Goal: Check status: Check status

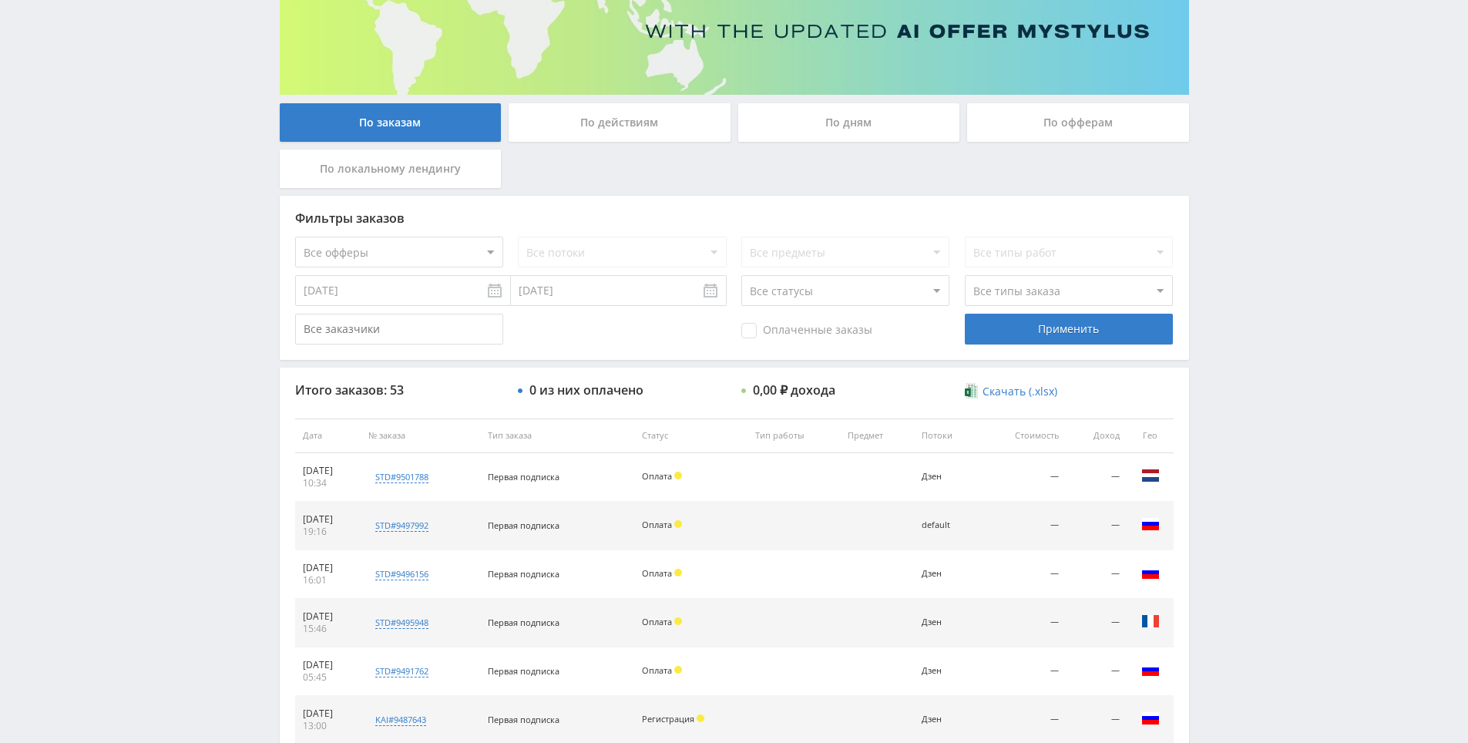
scroll to position [499, 0]
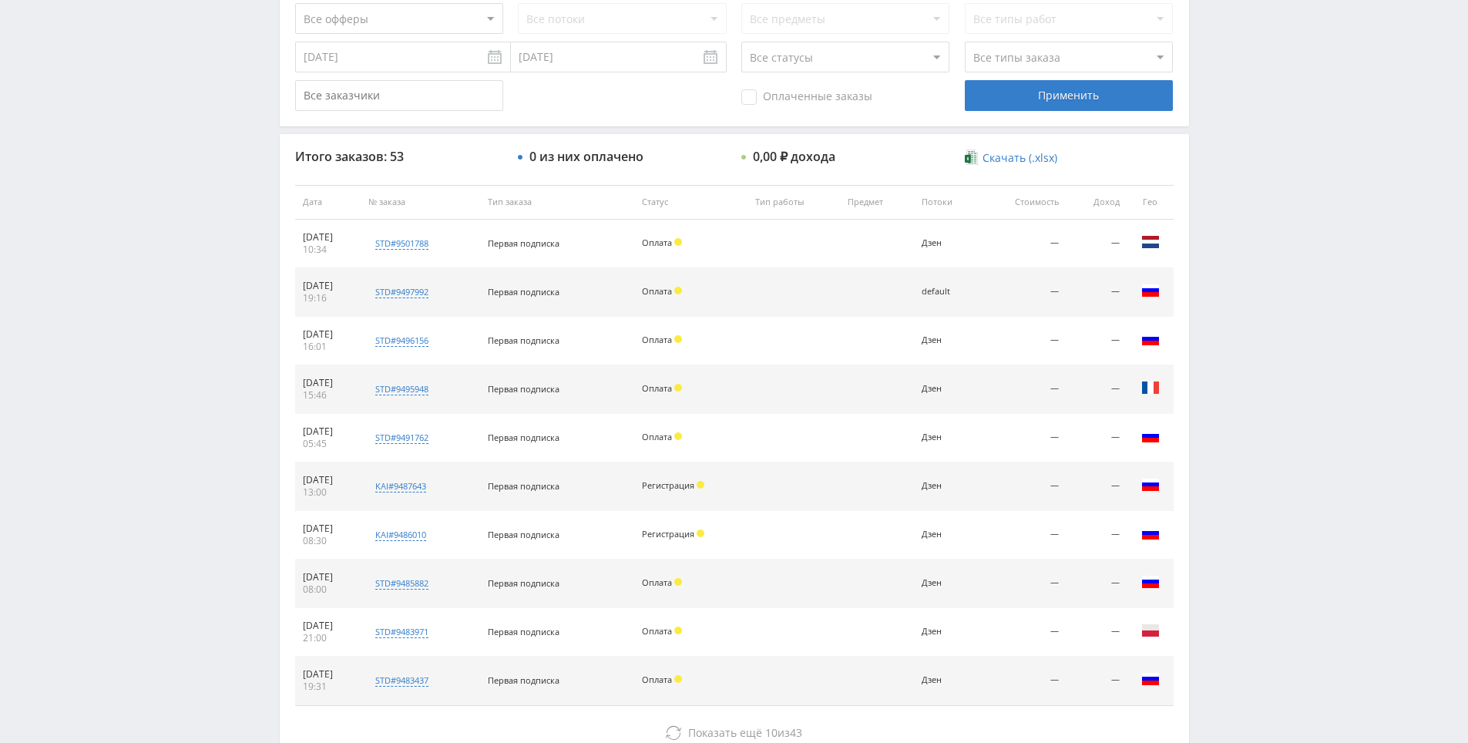
drag, startPoint x: 1232, startPoint y: 569, endPoint x: 1232, endPoint y: 606, distance: 37.0
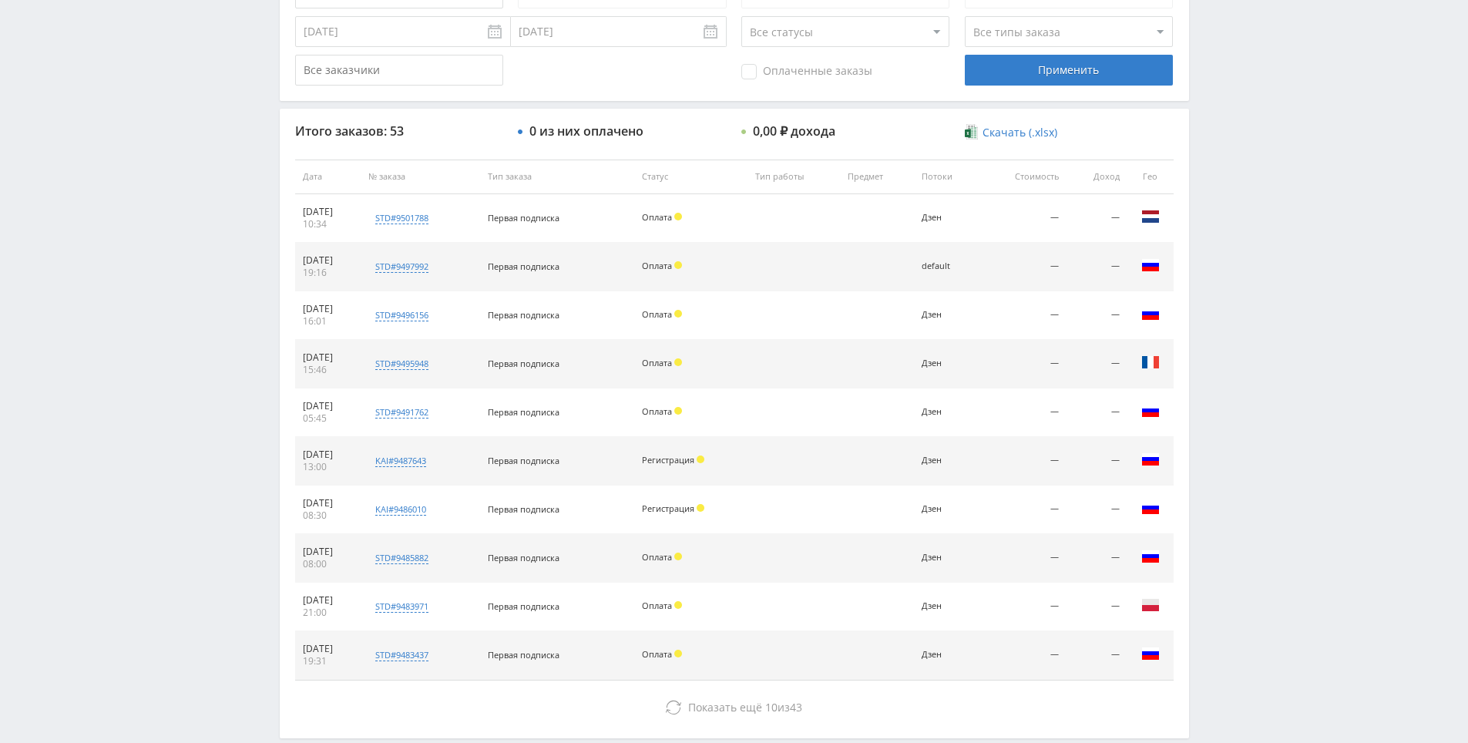
drag, startPoint x: 1231, startPoint y: 600, endPoint x: 1234, endPoint y: 539, distance: 61.7
drag, startPoint x: 1240, startPoint y: 485, endPoint x: 1230, endPoint y: 297, distance: 188.3
drag, startPoint x: 1230, startPoint y: 297, endPoint x: 1254, endPoint y: 296, distance: 23.9
click at [1252, 297] on div "Telegram-канал Инструменты База знаний Ваш менеджер: [PERSON_NAME] Online @edug…" at bounding box center [734, 179] width 1468 height 1294
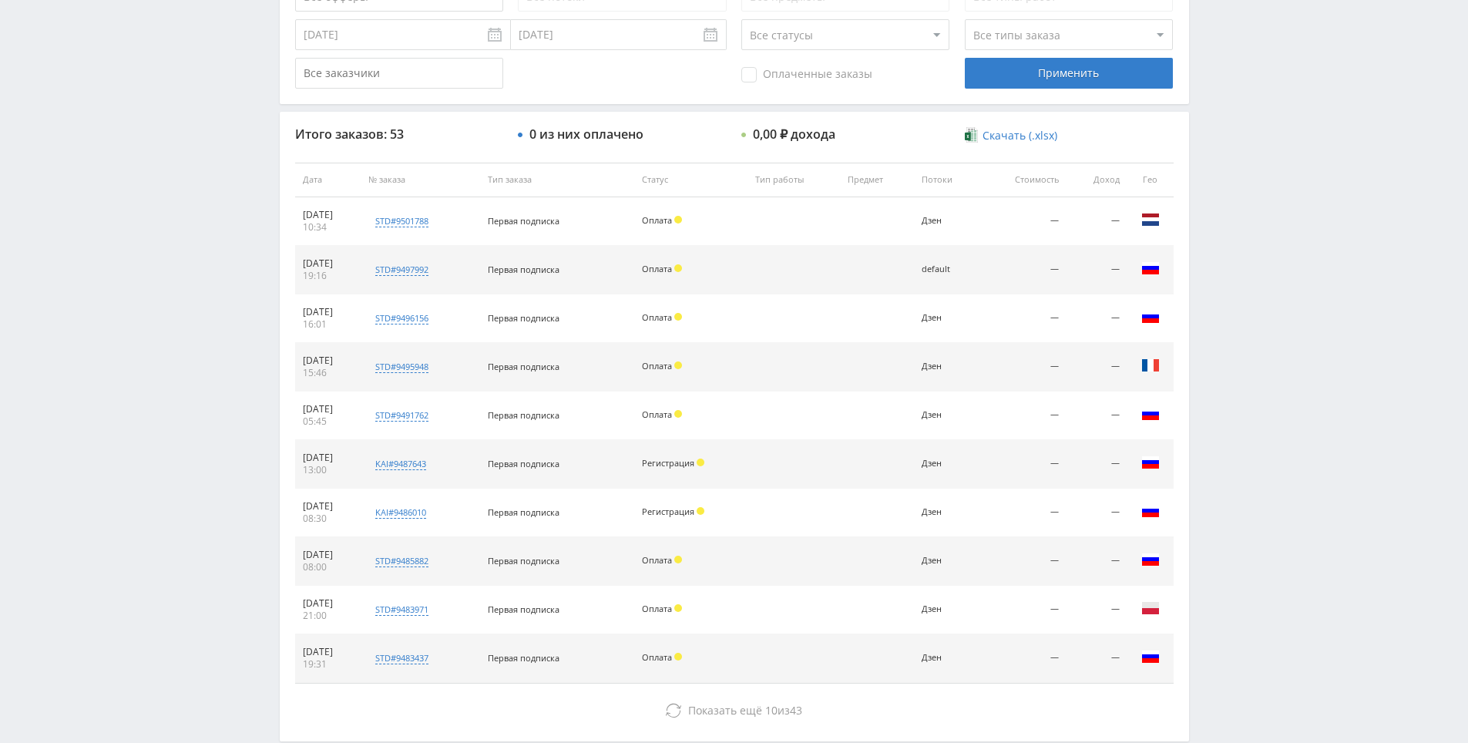
drag, startPoint x: 1254, startPoint y: 296, endPoint x: 1250, endPoint y: 241, distance: 54.8
click at [1250, 241] on div "Telegram-канал Инструменты База знаний Ваш менеджер: [PERSON_NAME] Online @edug…" at bounding box center [734, 179] width 1468 height 1294
drag, startPoint x: 1250, startPoint y: 241, endPoint x: 1244, endPoint y: 221, distance: 21.2
click at [1244, 221] on div "Telegram-канал Инструменты База знаний Ваш менеджер: Alex Alex Online @edugram_…" at bounding box center [734, 179] width 1468 height 1294
click at [1241, 196] on div "Telegram-канал Инструменты База знаний Ваш менеджер: Alex Alex Online @edugram_…" at bounding box center [734, 179] width 1468 height 1294
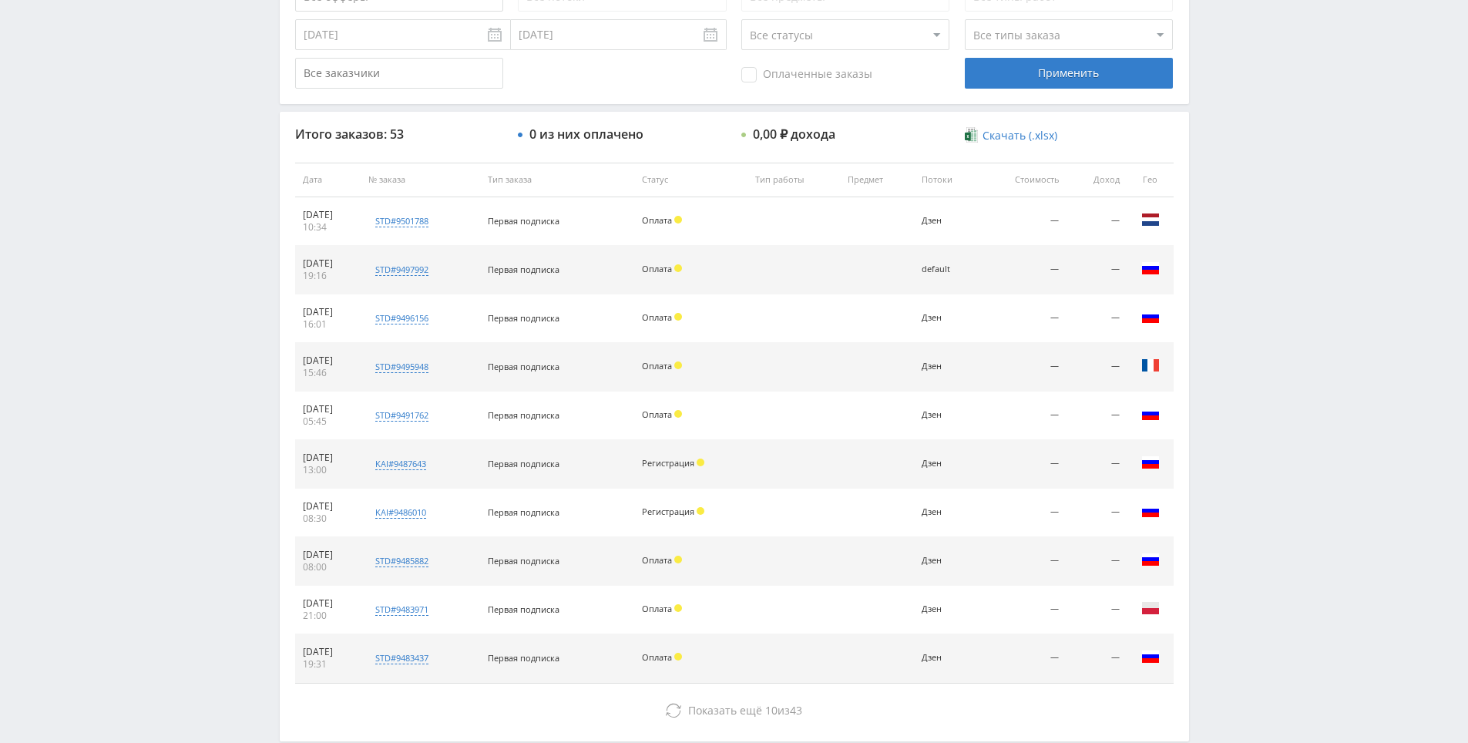
click at [1247, 167] on div "Telegram-канал Инструменты База знаний Ваш менеджер: Alex Alex Online @edugram_…" at bounding box center [734, 179] width 1468 height 1294
click at [1247, 167] on div "Telegram-канал Инструменты База знаний Ваш менеджер: [PERSON_NAME] Online @edug…" at bounding box center [734, 179] width 1468 height 1294
click at [1240, 130] on div "Telegram-канал Инструменты База знаний Ваш менеджер: [PERSON_NAME] Online @edug…" at bounding box center [734, 179] width 1468 height 1294
click at [1243, 156] on div "Telegram-канал Инструменты База знаний Ваш менеджер: [PERSON_NAME] Online @edug…" at bounding box center [734, 179] width 1468 height 1294
click at [1232, 101] on div "Telegram-канал Инструменты База знаний Ваш менеджер: [PERSON_NAME] Online @edug…" at bounding box center [734, 179] width 1468 height 1294
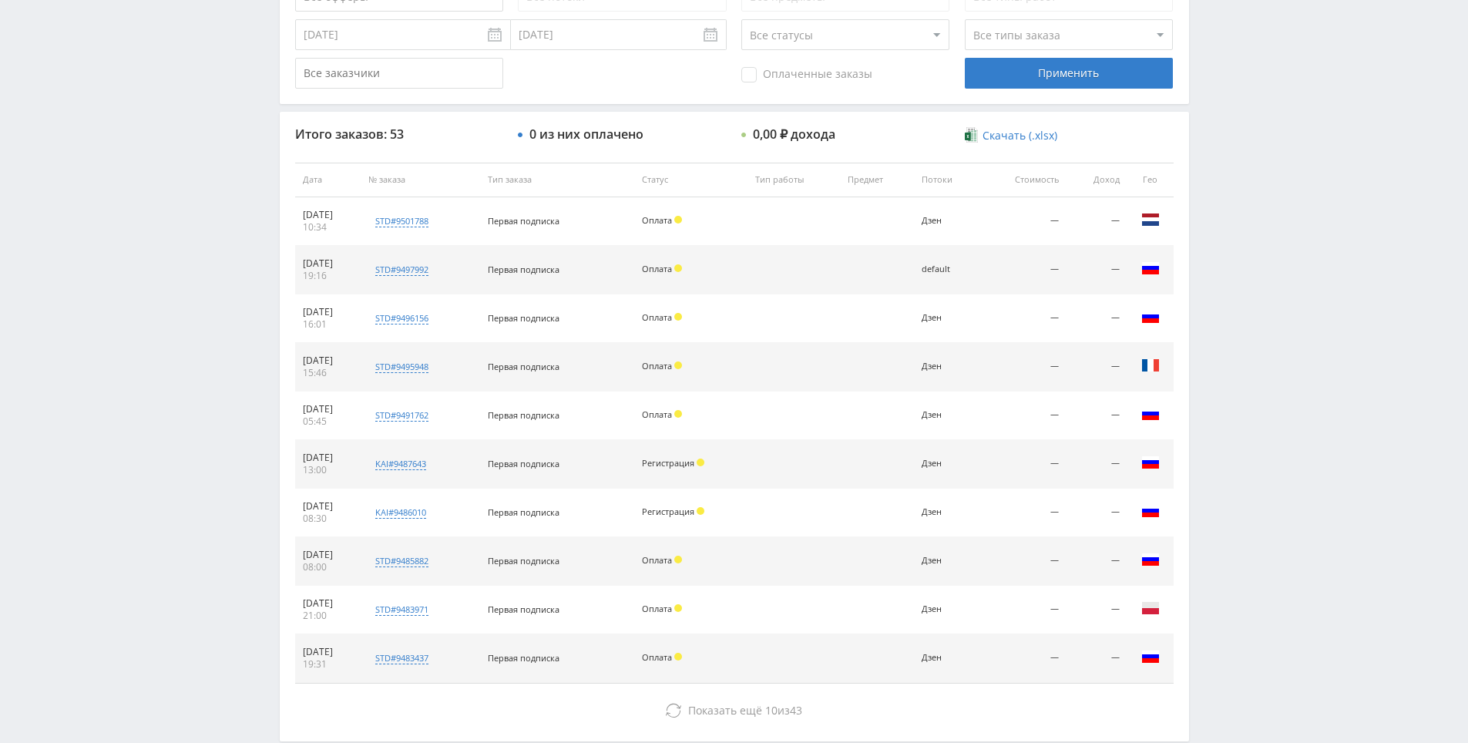
click at [1252, 167] on div "Telegram-канал Инструменты База знаний Ваш менеджер: [PERSON_NAME] Online @edug…" at bounding box center [734, 179] width 1468 height 1294
drag, startPoint x: 1235, startPoint y: 101, endPoint x: 1243, endPoint y: 129, distance: 29.5
click at [1235, 102] on div "Telegram-канал Инструменты База знаний Ваш менеджер: [PERSON_NAME] Online @edug…" at bounding box center [734, 179] width 1468 height 1294
click at [1244, 130] on div "Telegram-канал Инструменты База знаний Ваш менеджер: [PERSON_NAME] Online @edug…" at bounding box center [734, 179] width 1468 height 1294
drag, startPoint x: 1244, startPoint y: 130, endPoint x: 1221, endPoint y: 85, distance: 50.7
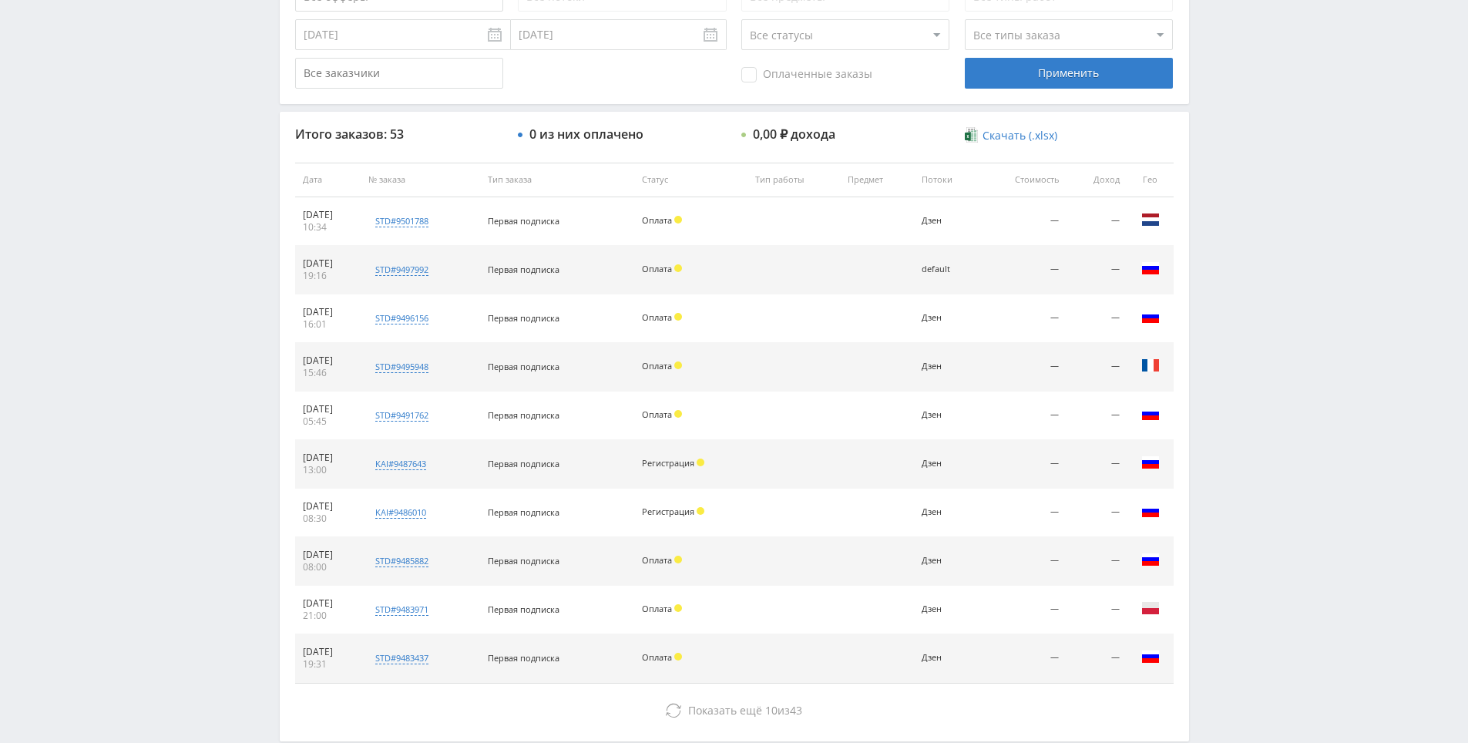
click at [1221, 85] on div "Telegram-канал Инструменты База знаний Ваш менеджер: [PERSON_NAME] Online @edug…" at bounding box center [734, 179] width 1468 height 1294
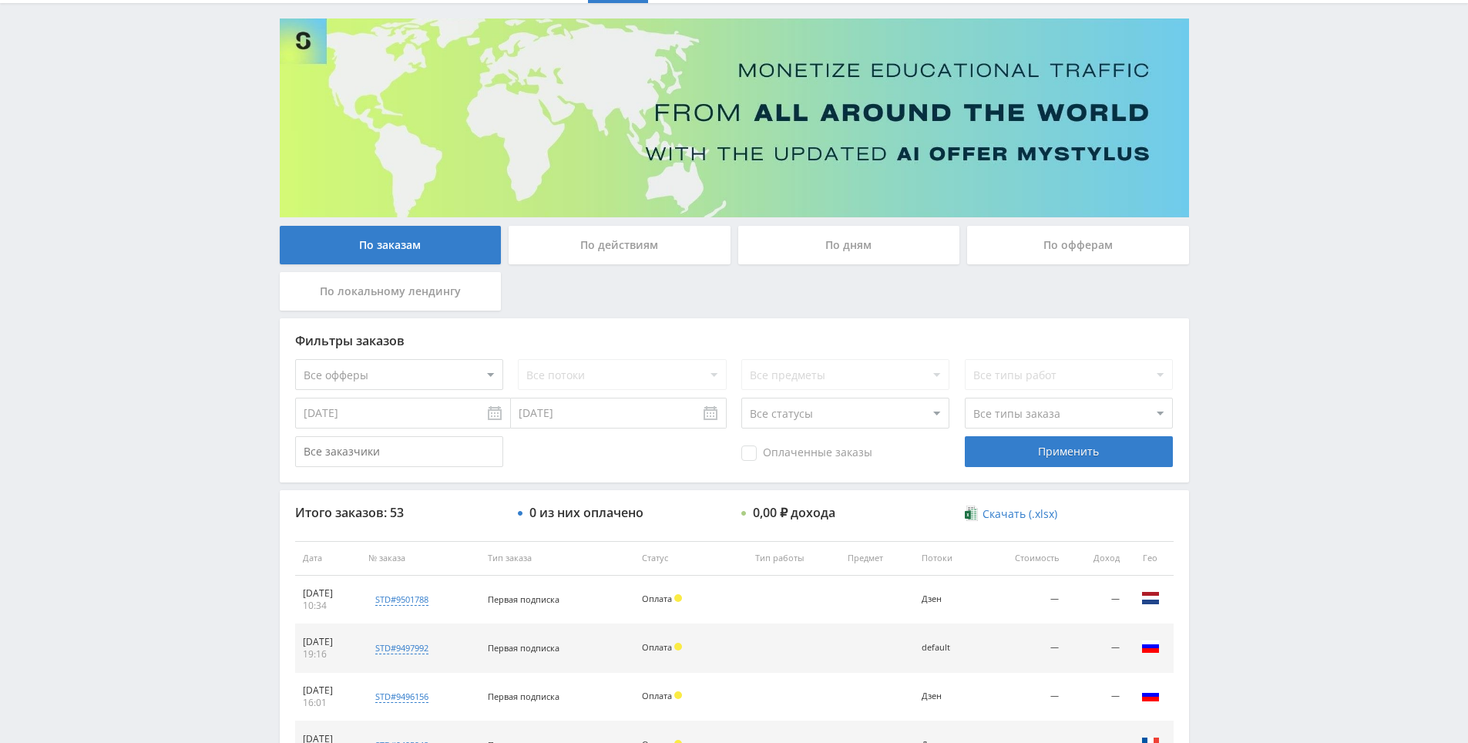
drag, startPoint x: 1168, startPoint y: 115, endPoint x: 1099, endPoint y: -47, distance: 176.0
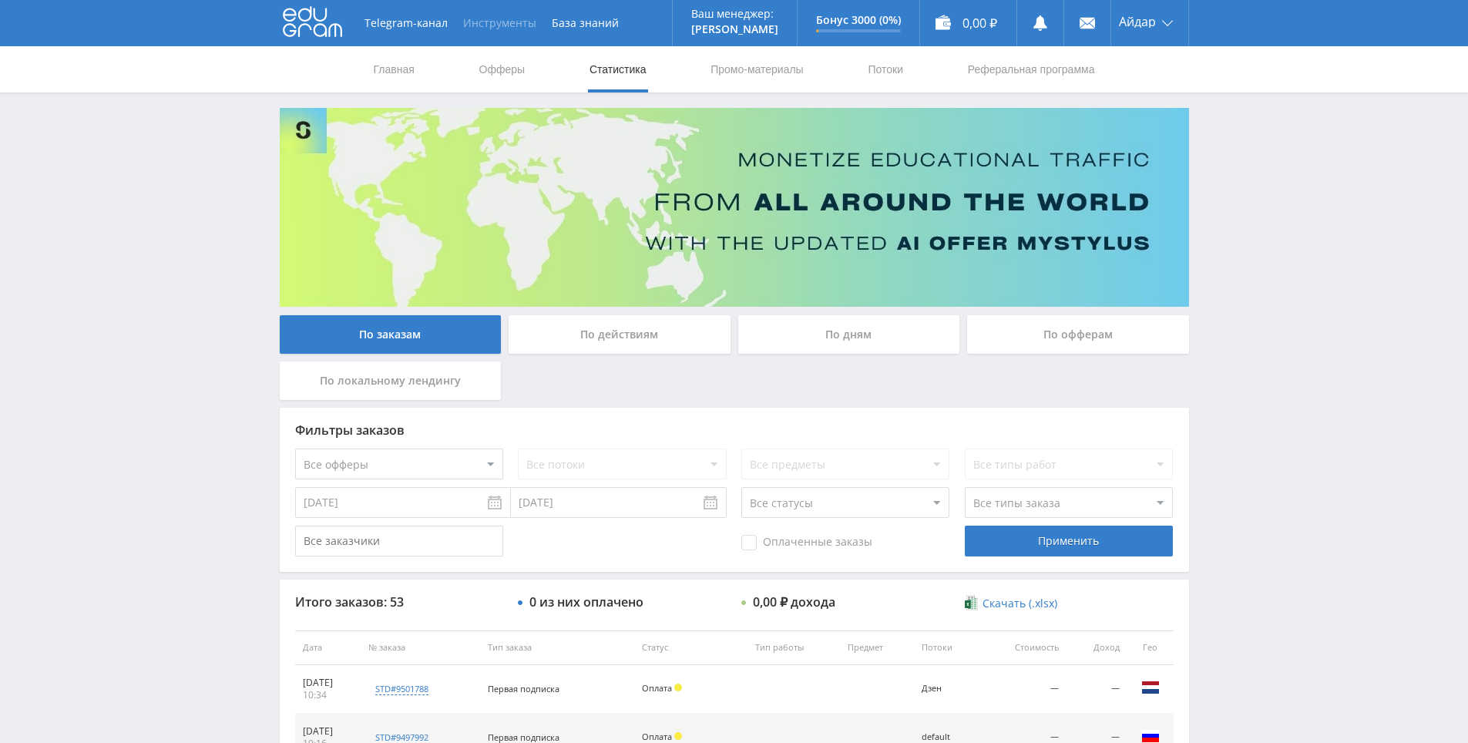
drag, startPoint x: 888, startPoint y: 519, endPoint x: 496, endPoint y: 26, distance: 629.0
drag, startPoint x: 1198, startPoint y: 645, endPoint x: 1156, endPoint y: 505, distance: 146.5
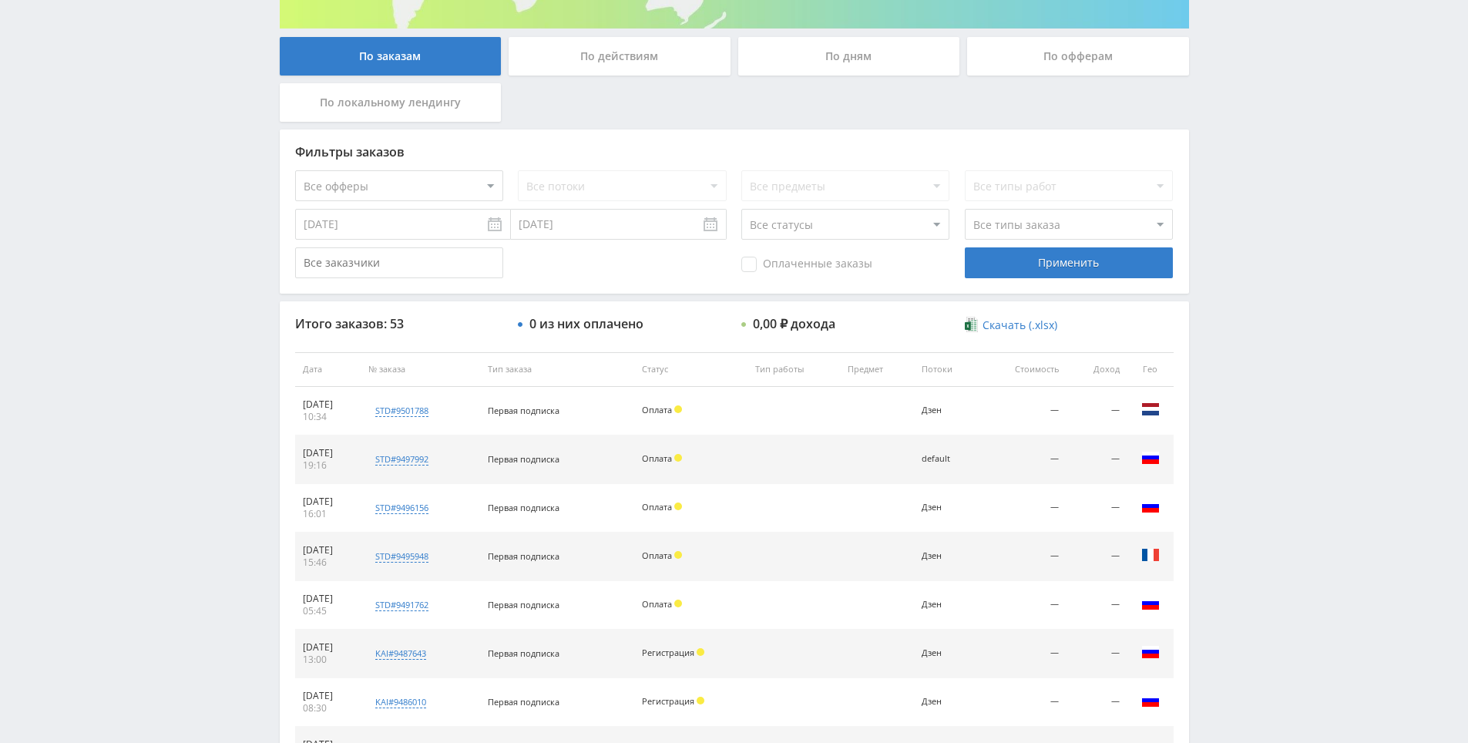
scroll to position [76, 0]
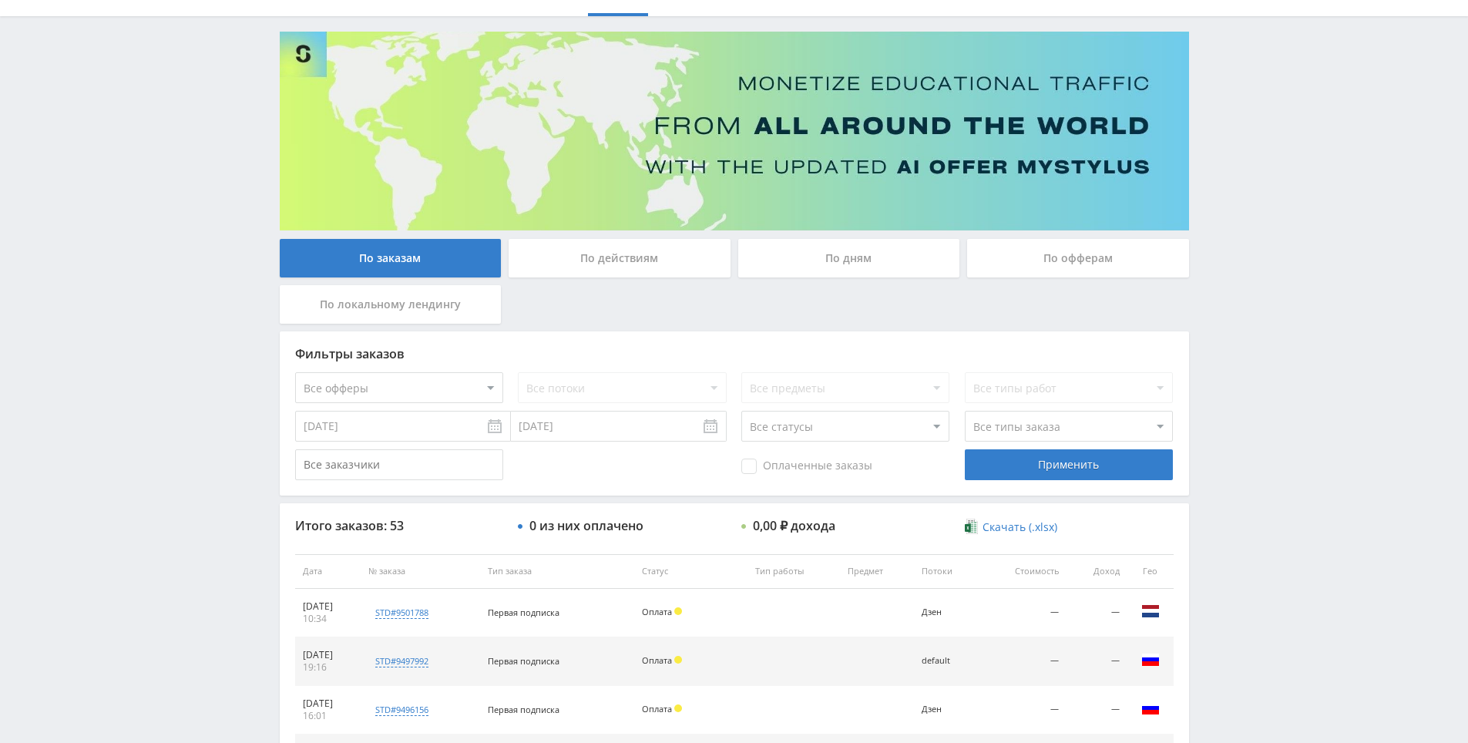
drag, startPoint x: 1180, startPoint y: 514, endPoint x: 831, endPoint y: 294, distance: 411.7
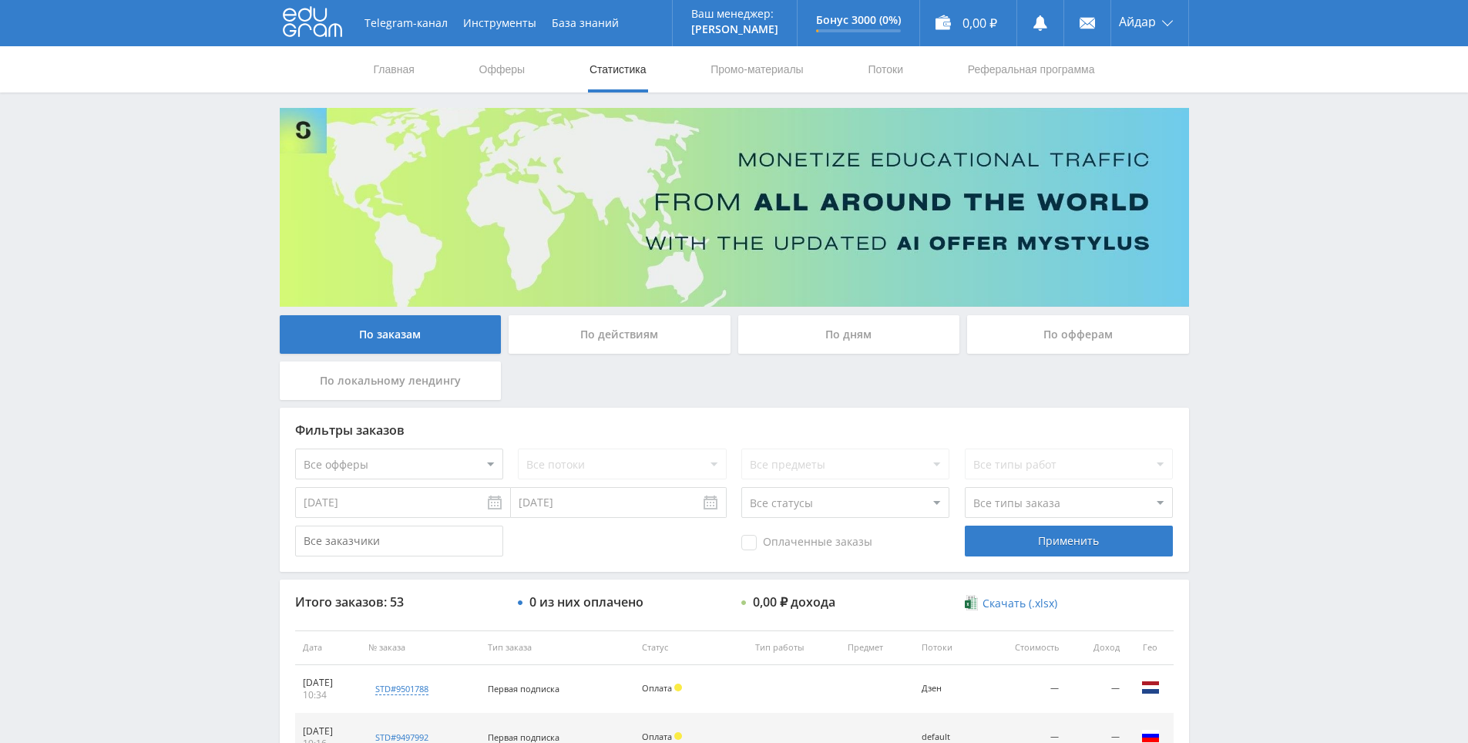
click at [1318, 496] on div "Telegram-канал Инструменты База знаний Ваш менеджер: [PERSON_NAME] Online @edug…" at bounding box center [734, 647] width 1468 height 1294
click at [1267, 407] on div "Telegram-канал Инструменты База знаний Ваш менеджер: [PERSON_NAME] Online @edug…" at bounding box center [734, 647] width 1468 height 1294
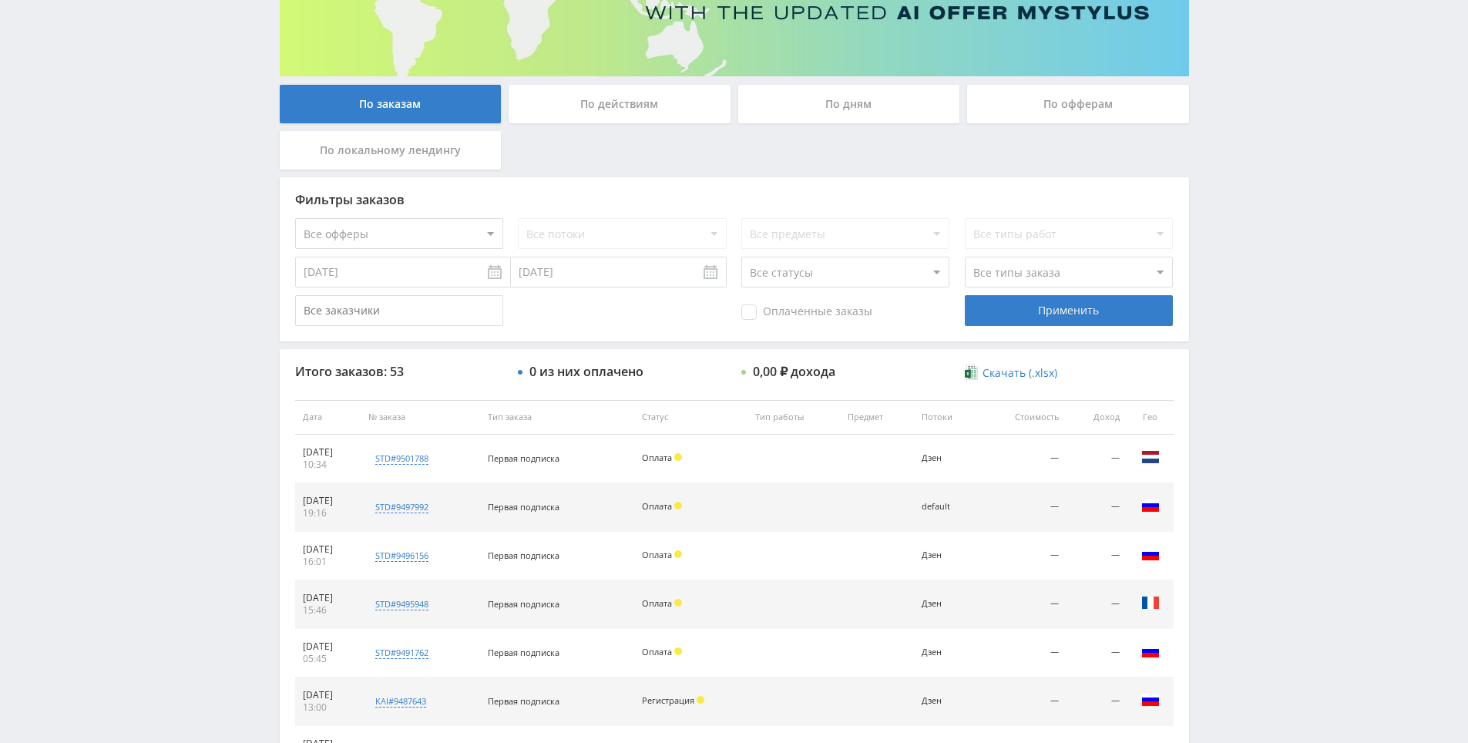
scroll to position [231, 0]
drag, startPoint x: 1268, startPoint y: 407, endPoint x: 1263, endPoint y: 363, distance: 44.2
click at [1254, 318] on div "Telegram-канал Инструменты База знаний Ваш менеджер: [PERSON_NAME] Online @edug…" at bounding box center [734, 416] width 1468 height 1294
drag, startPoint x: 1257, startPoint y: 324, endPoint x: 1267, endPoint y: 341, distance: 19.7
click at [1262, 332] on div "Telegram-канал Инструменты База знаний Ваш менеджер: [PERSON_NAME] Online @edug…" at bounding box center [734, 416] width 1468 height 1294
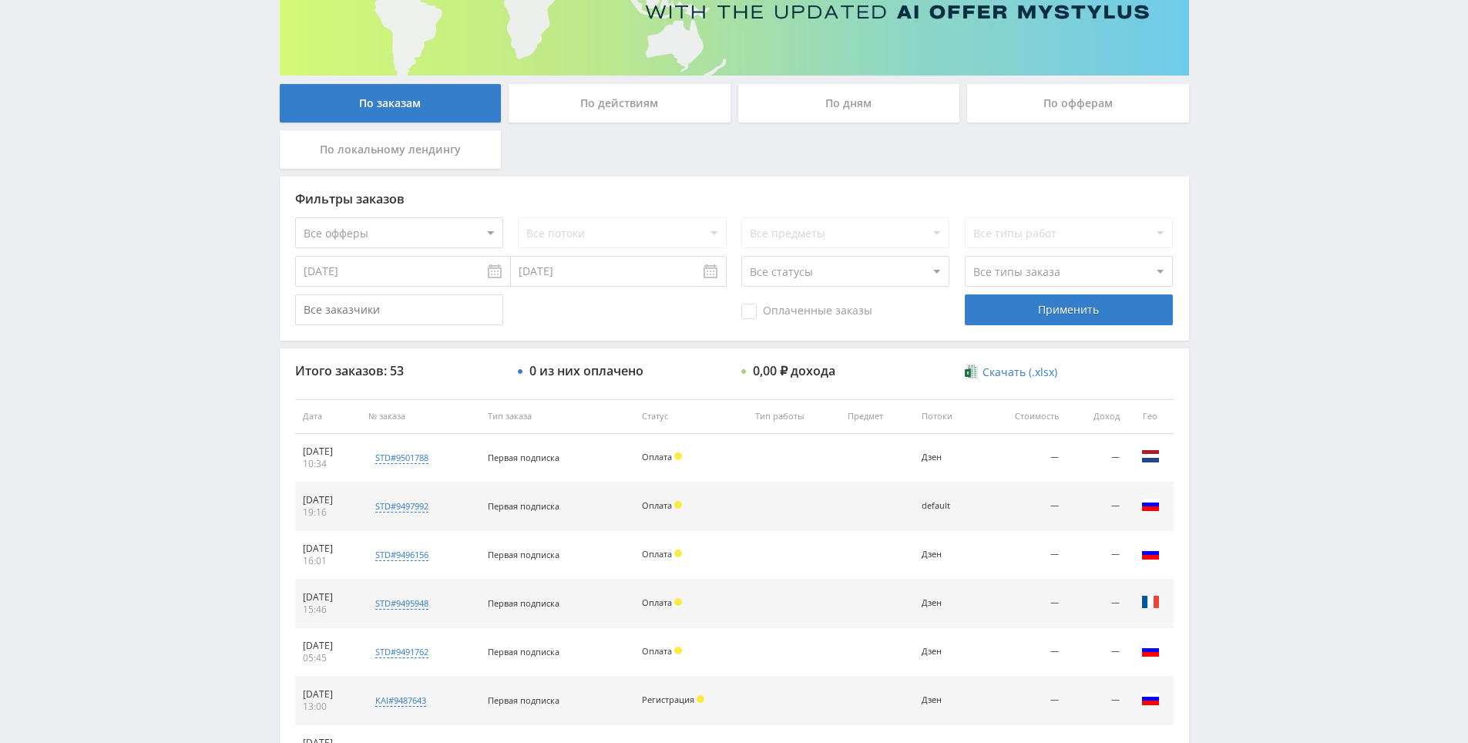
click at [1267, 341] on div "Telegram-канал Инструменты База знаний Ваш менеджер: [PERSON_NAME] Online @edug…" at bounding box center [734, 416] width 1468 height 1294
click at [1273, 306] on div "Telegram-канал Инструменты База знаний Ваш менеджер: [PERSON_NAME] Online @edug…" at bounding box center [734, 416] width 1468 height 1294
click at [1272, 294] on div "Telegram-канал Инструменты База знаний Ваш менеджер: [PERSON_NAME] Online @edug…" at bounding box center [734, 416] width 1468 height 1294
click at [1272, 297] on div "Telegram-канал Инструменты База знаний Ваш менеджер: [PERSON_NAME] Online @edug…" at bounding box center [734, 416] width 1468 height 1294
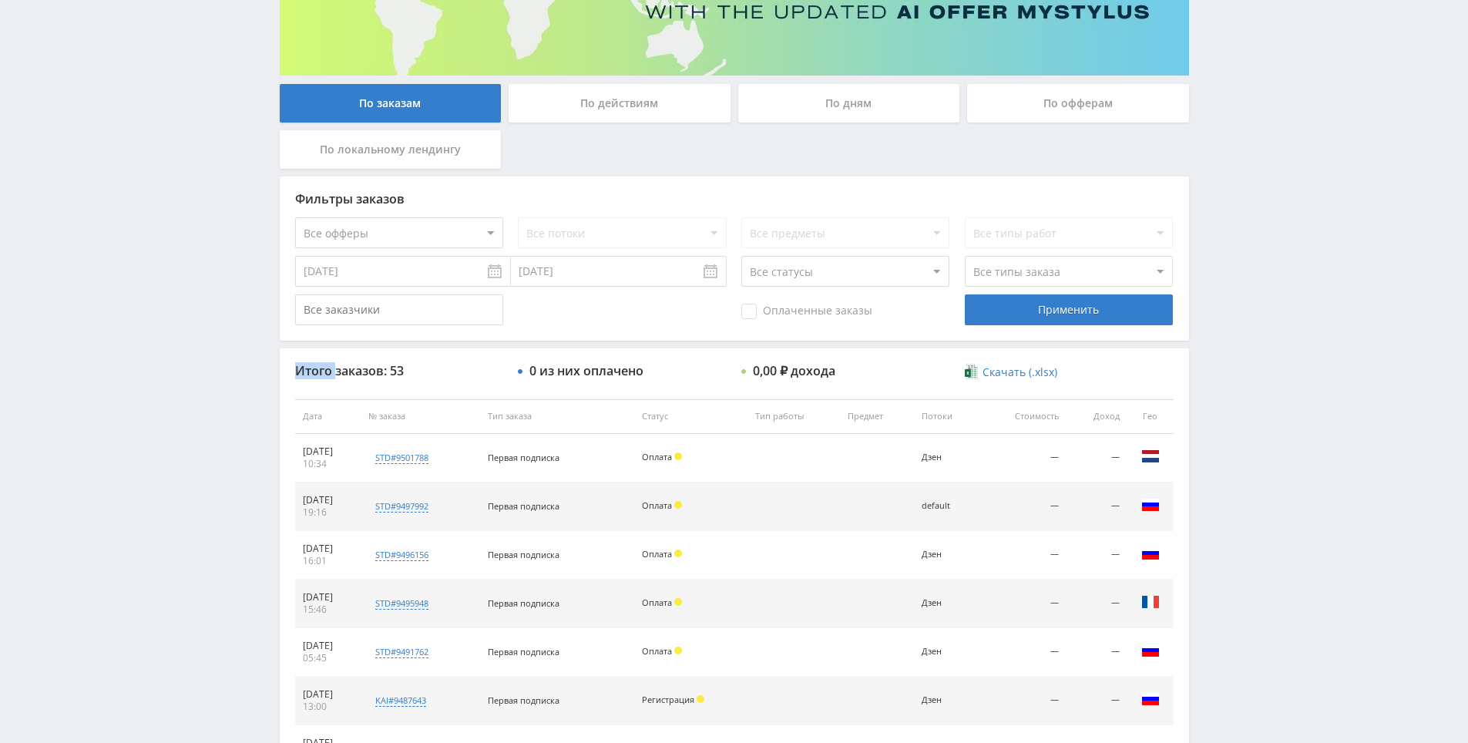
click at [1272, 297] on div "Telegram-канал Инструменты База знаний Ваш менеджер: [PERSON_NAME] Online @edug…" at bounding box center [734, 416] width 1468 height 1294
click at [1264, 270] on div "Telegram-канал Инструменты База знаний Ваш менеджер: [PERSON_NAME] Online @edug…" at bounding box center [734, 416] width 1468 height 1294
click at [1264, 271] on div "Telegram-канал Инструменты База знаний Ваш менеджер: [PERSON_NAME] Online @edug…" at bounding box center [734, 416] width 1468 height 1294
click at [1260, 266] on div "Telegram-канал Инструменты База знаний Ваш менеджер: [PERSON_NAME] Online @edug…" at bounding box center [734, 416] width 1468 height 1294
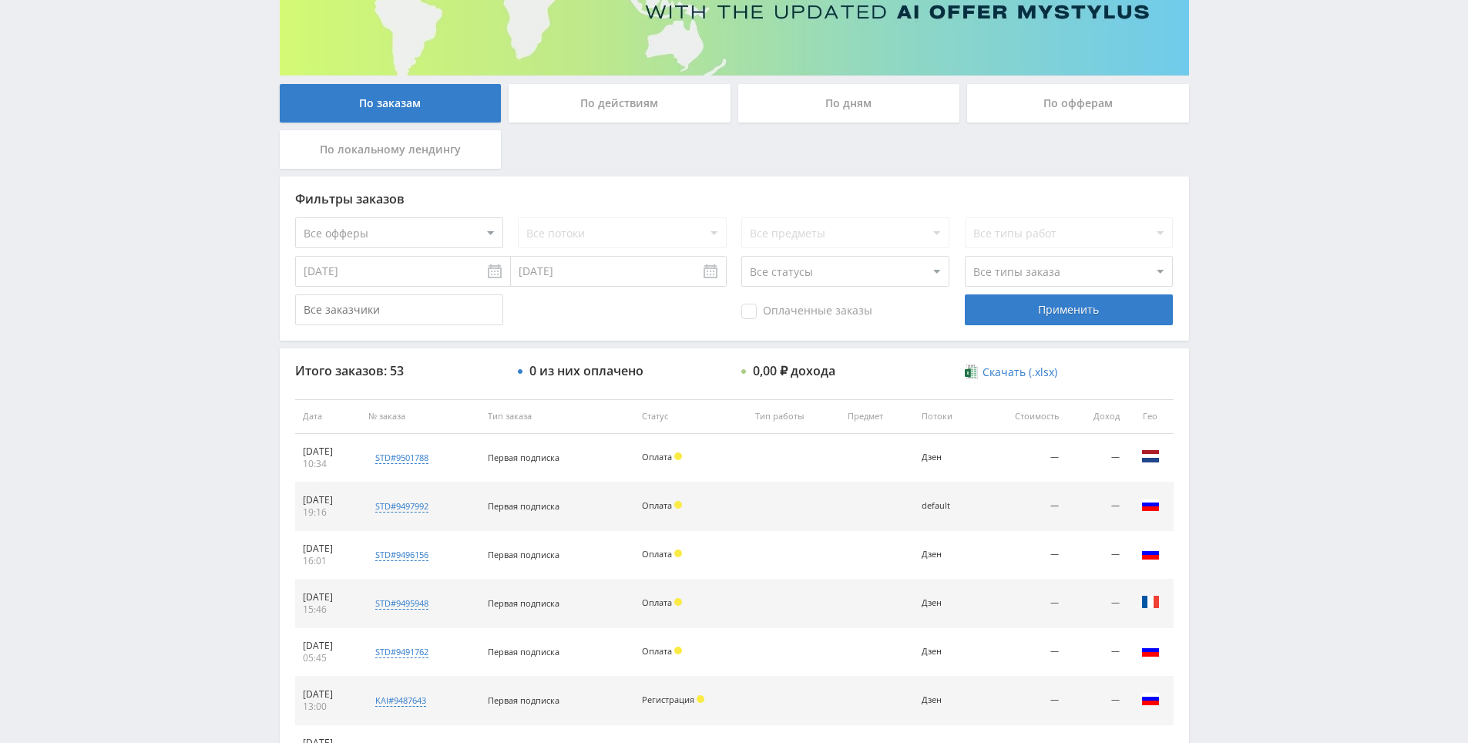
scroll to position [551, 0]
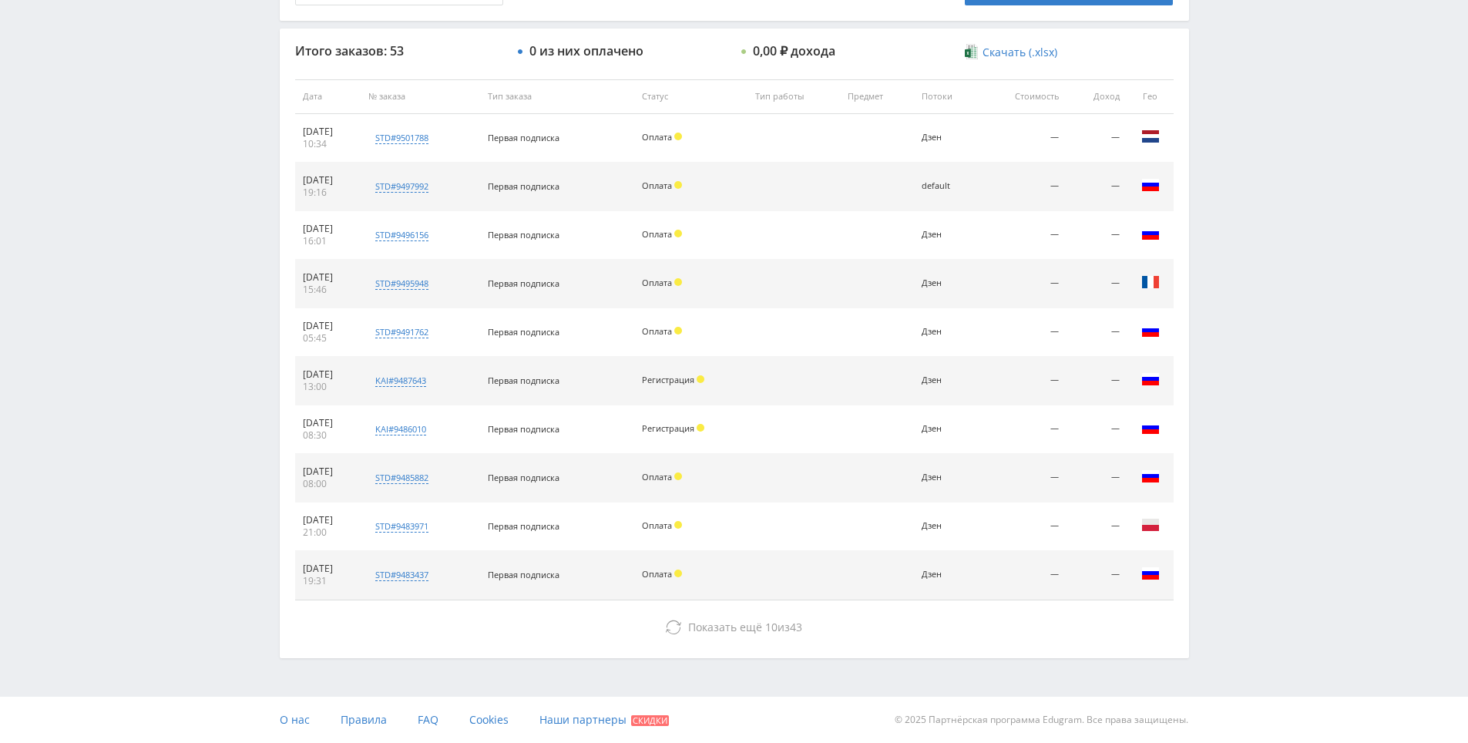
drag, startPoint x: 1261, startPoint y: 525, endPoint x: 1264, endPoint y: 545, distance: 19.4
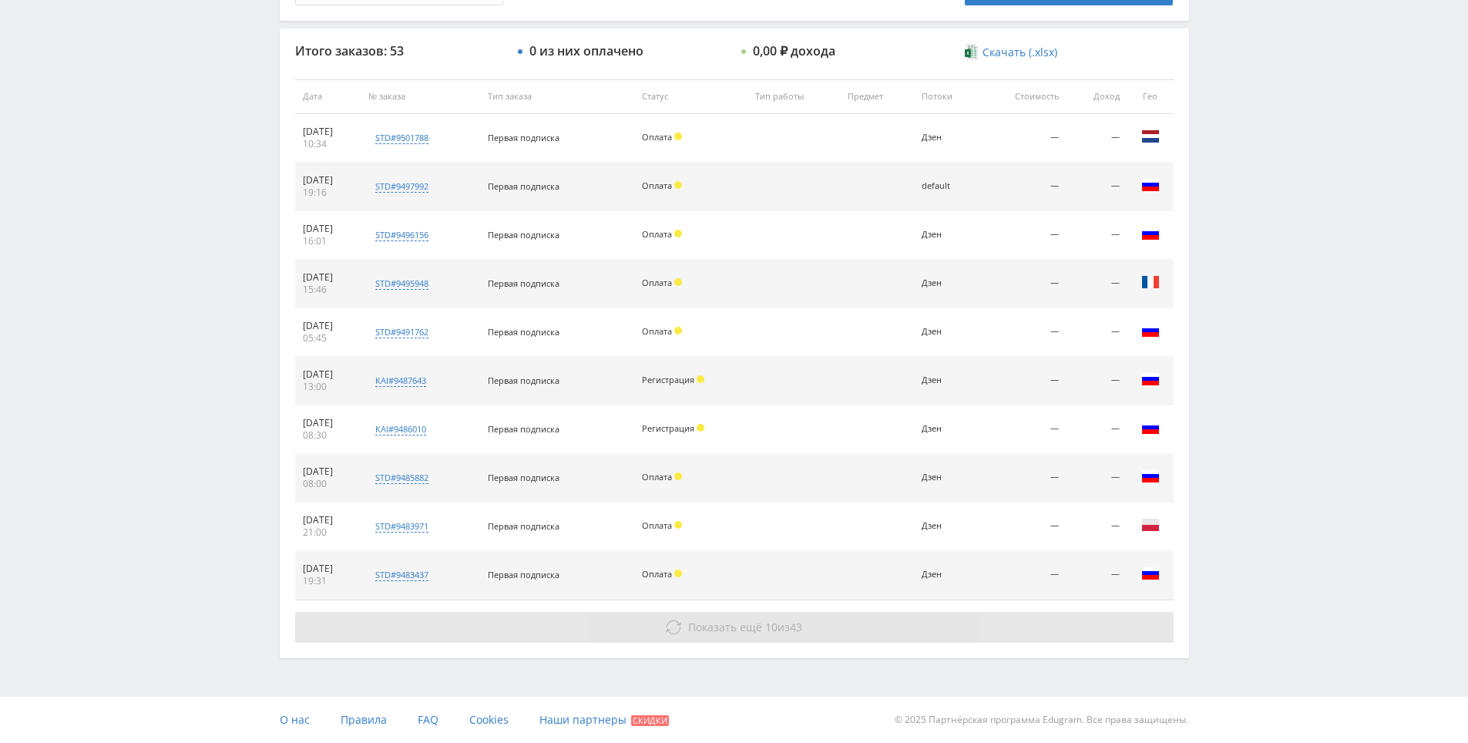
click at [951, 626] on button "Показать ещё 10 из 43" at bounding box center [734, 627] width 878 height 31
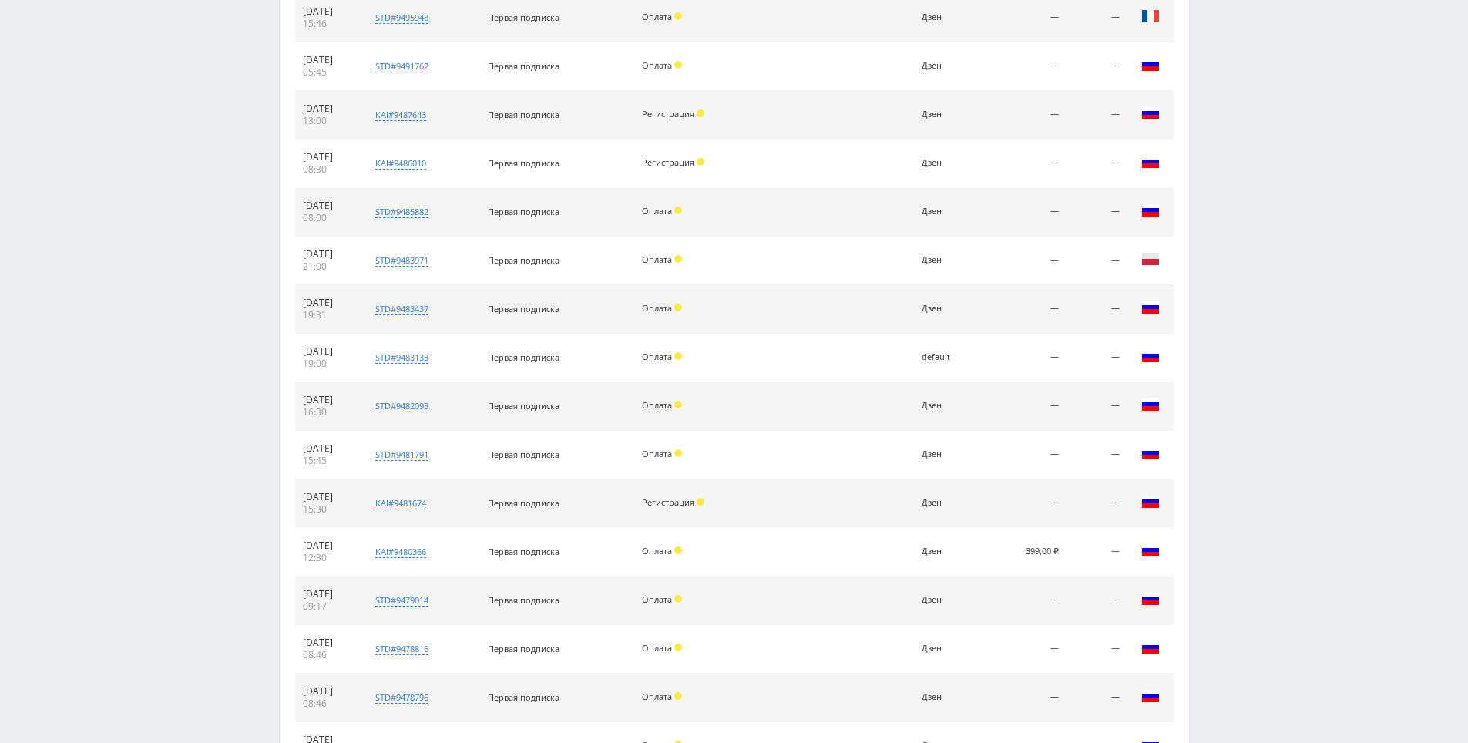
drag, startPoint x: 1308, startPoint y: 390, endPoint x: 1274, endPoint y: 502, distance: 117.7
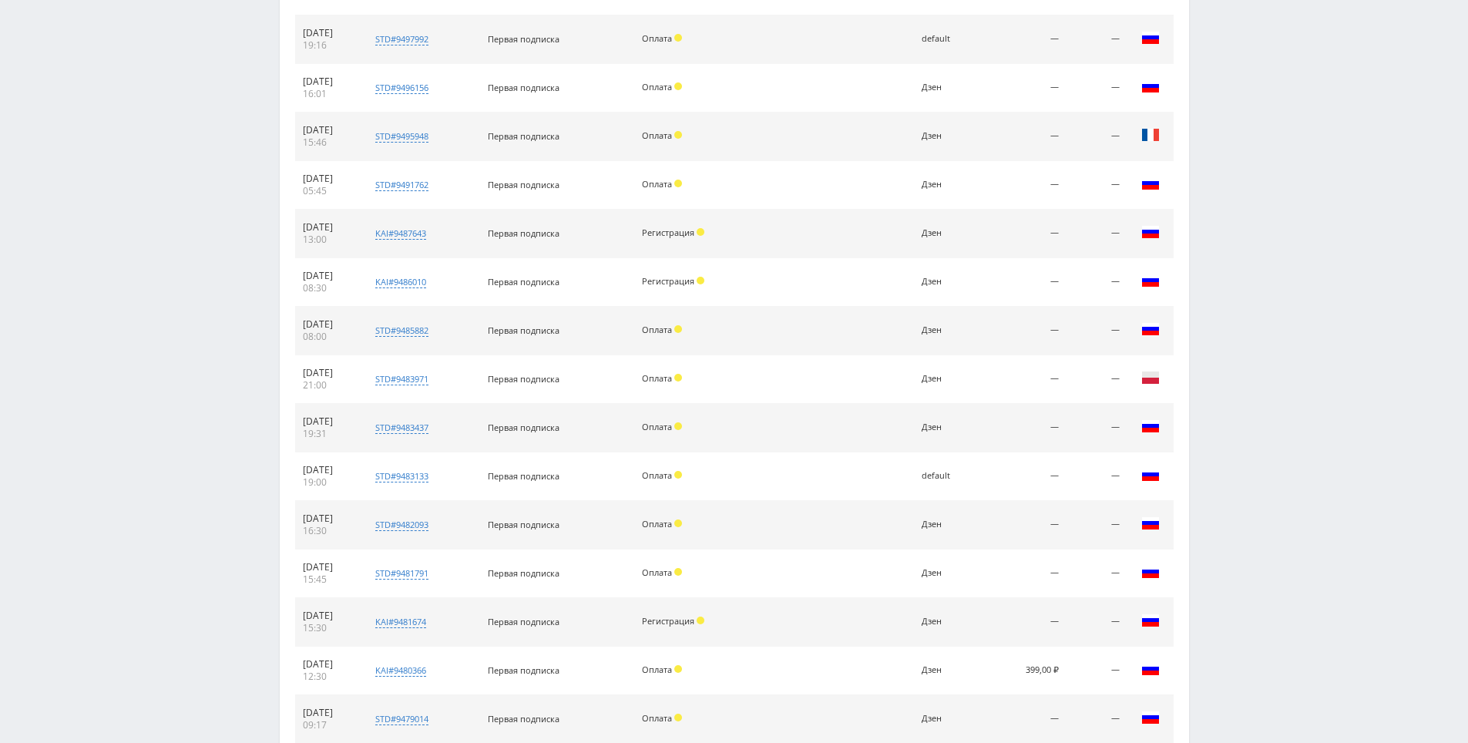
scroll to position [0, 0]
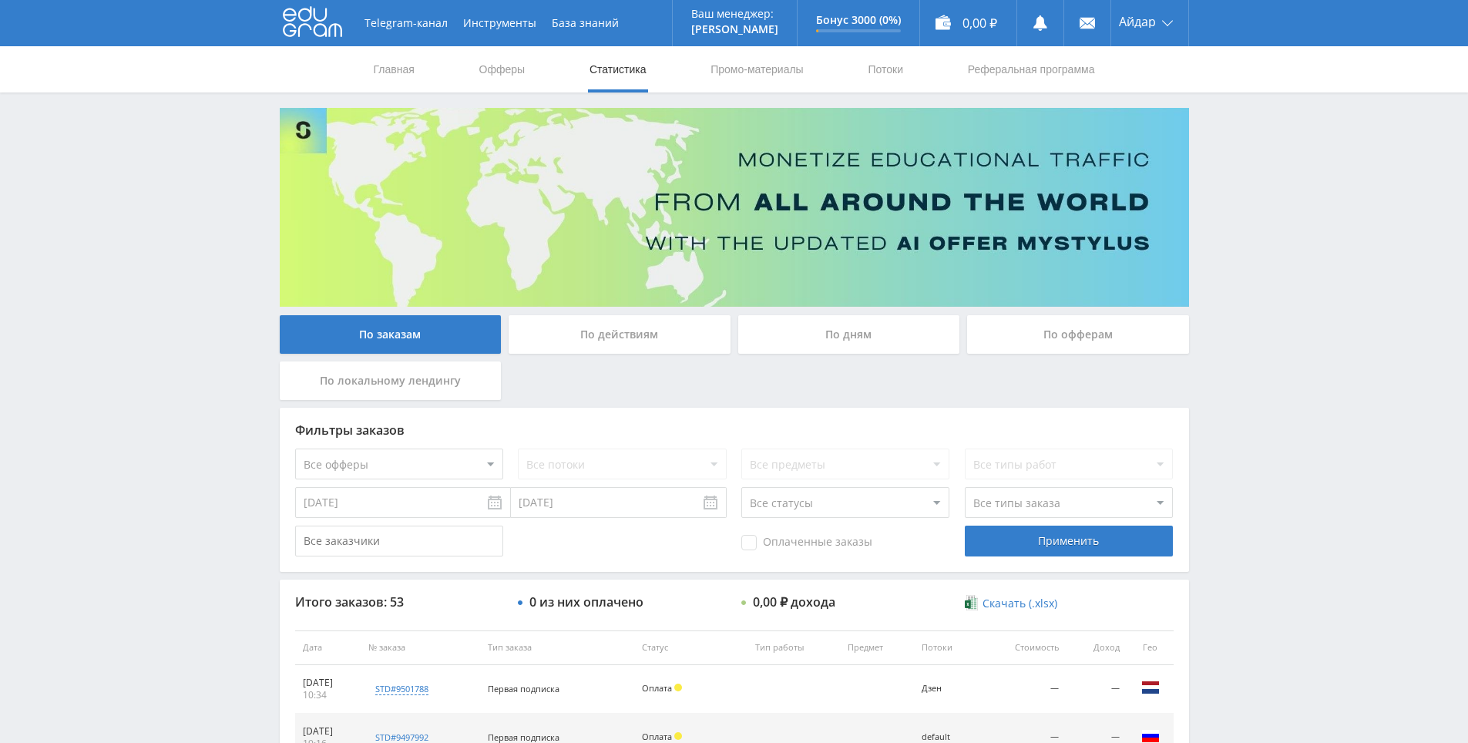
drag, startPoint x: 1272, startPoint y: 502, endPoint x: 814, endPoint y: 218, distance: 538.8
click at [421, 513] on input "[DATE]" at bounding box center [403, 502] width 216 height 31
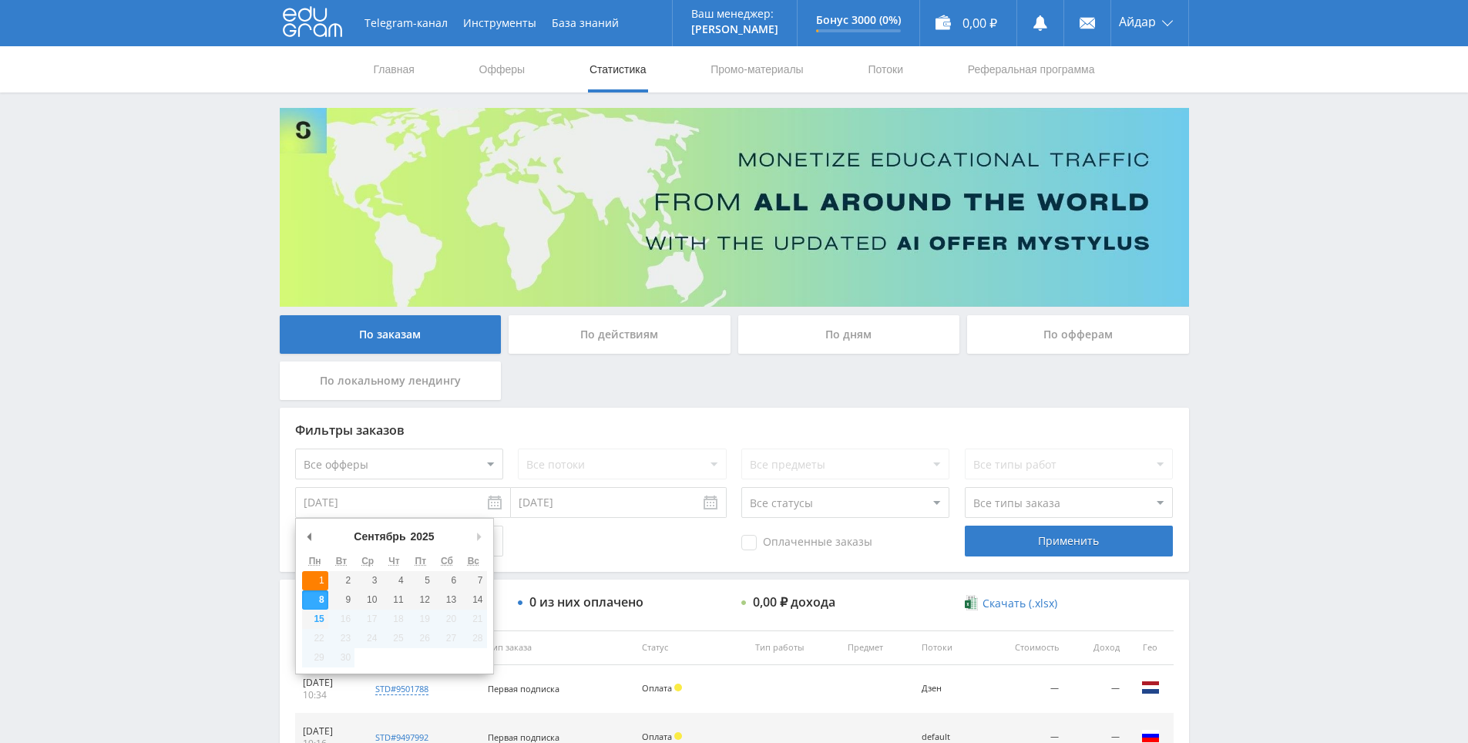
type input "01.09.2025"
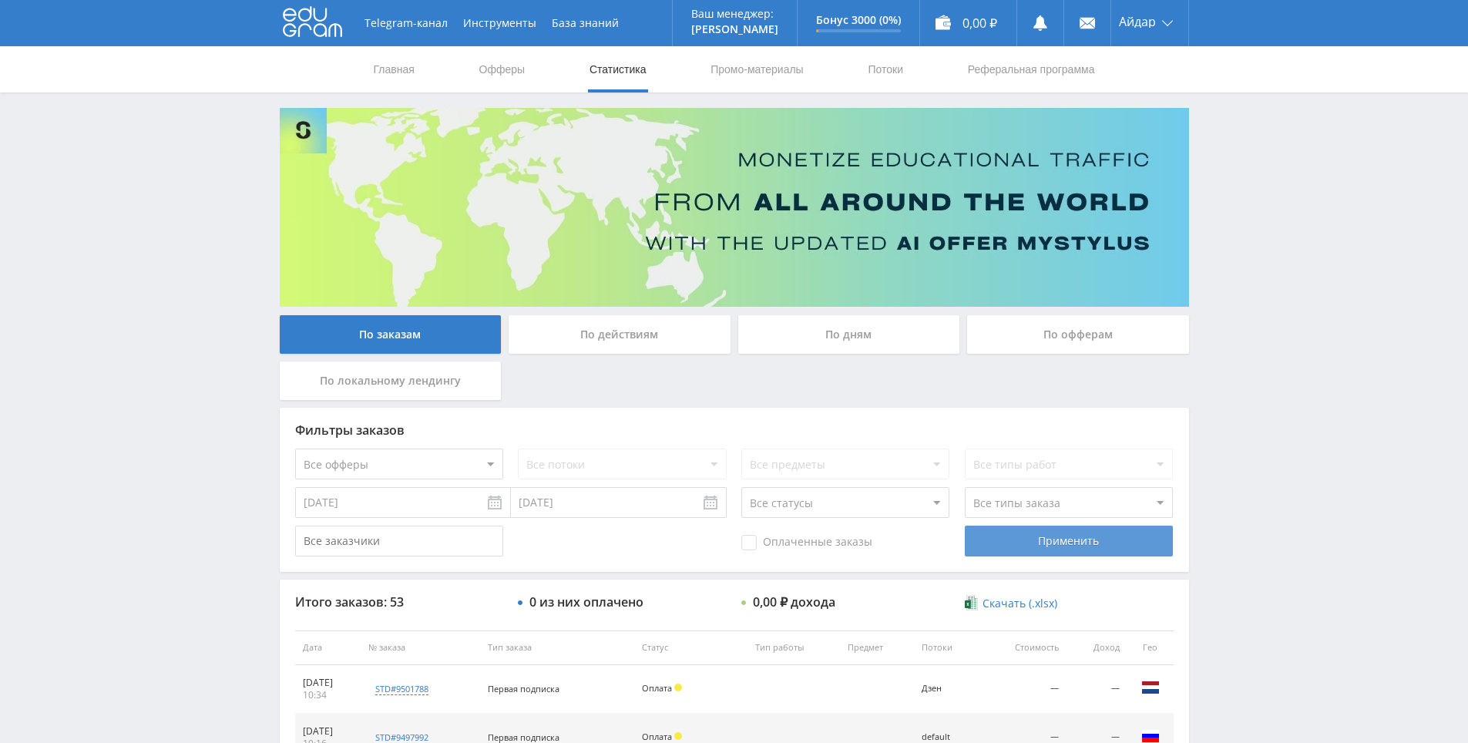
click at [1023, 529] on div "Применить" at bounding box center [1069, 540] width 208 height 31
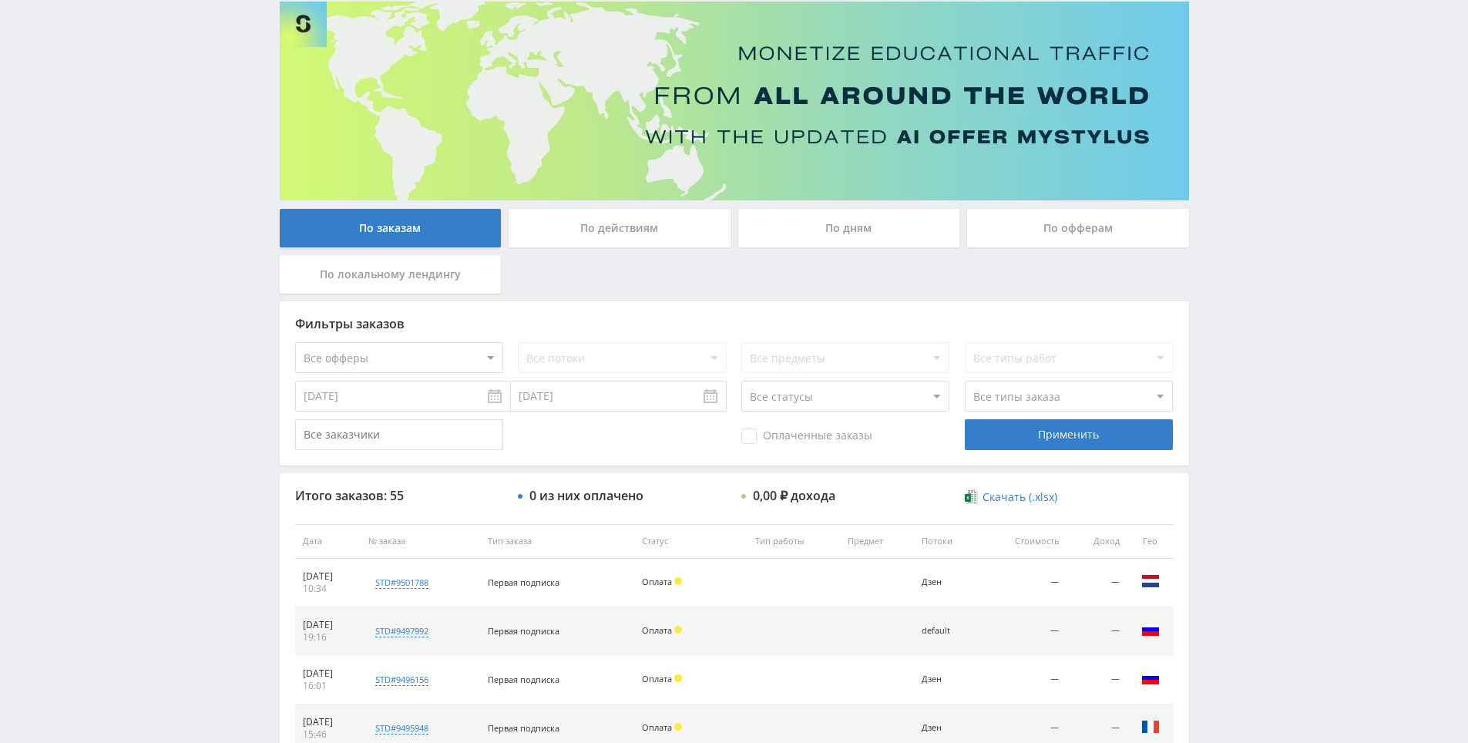
scroll to position [551, 0]
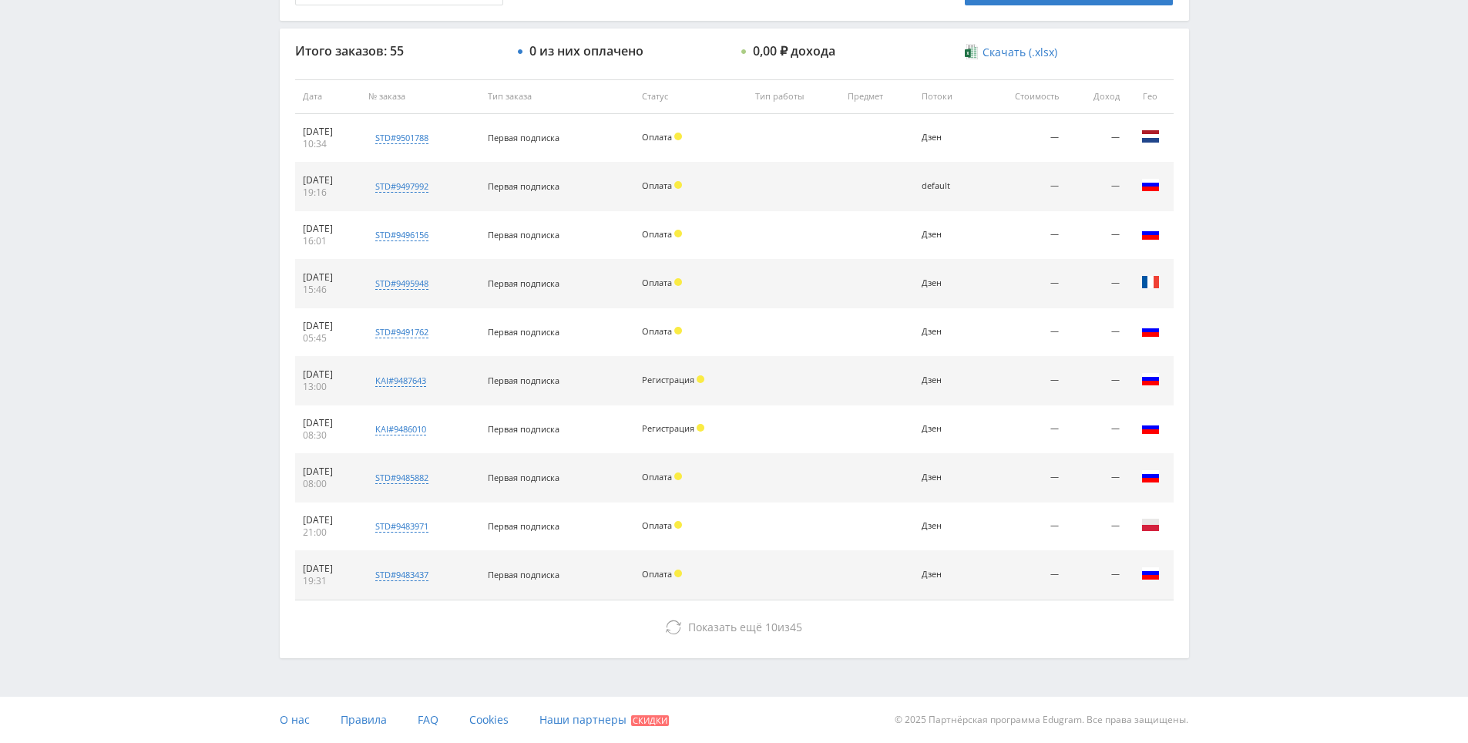
drag, startPoint x: 1317, startPoint y: 365, endPoint x: 1129, endPoint y: 668, distance: 356.4
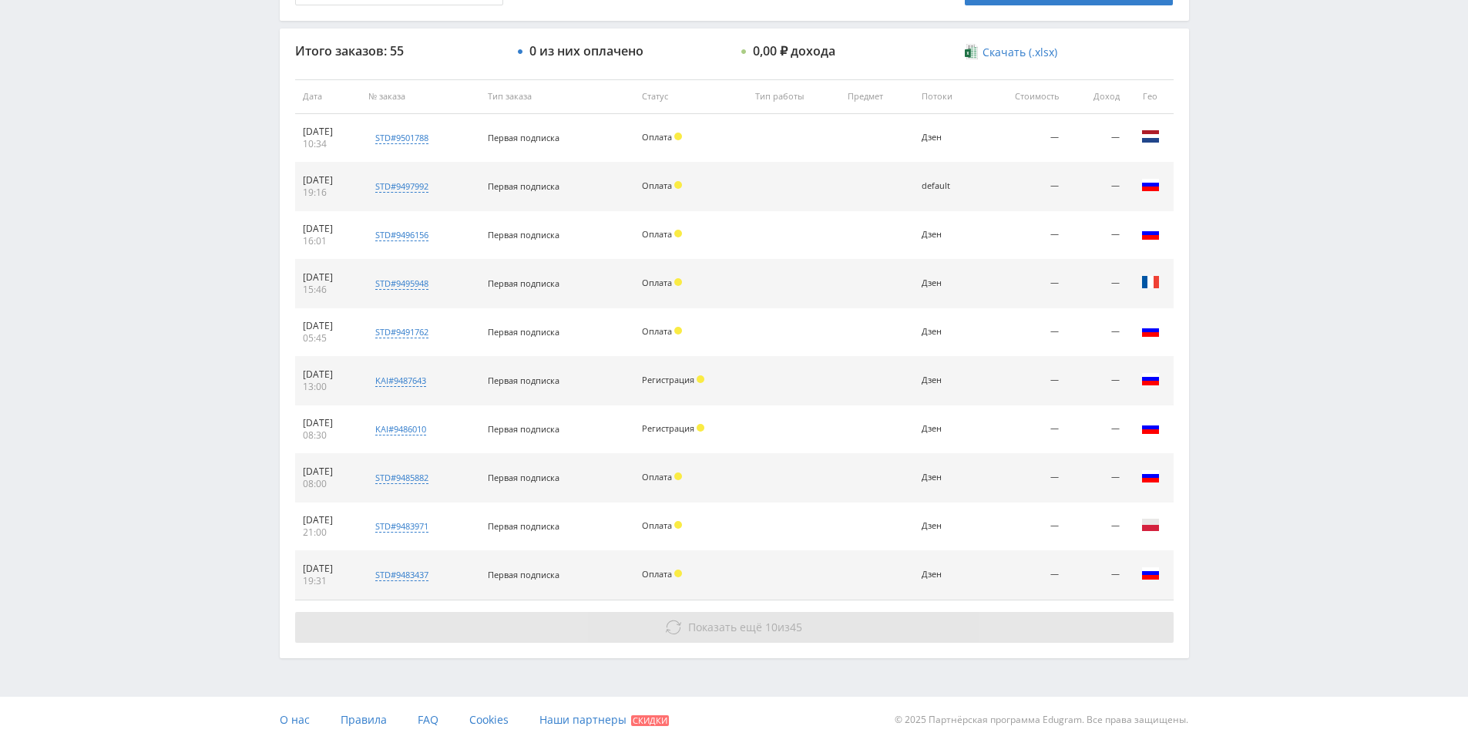
click at [990, 639] on button "Показать ещё 10 из 45" at bounding box center [734, 627] width 878 height 31
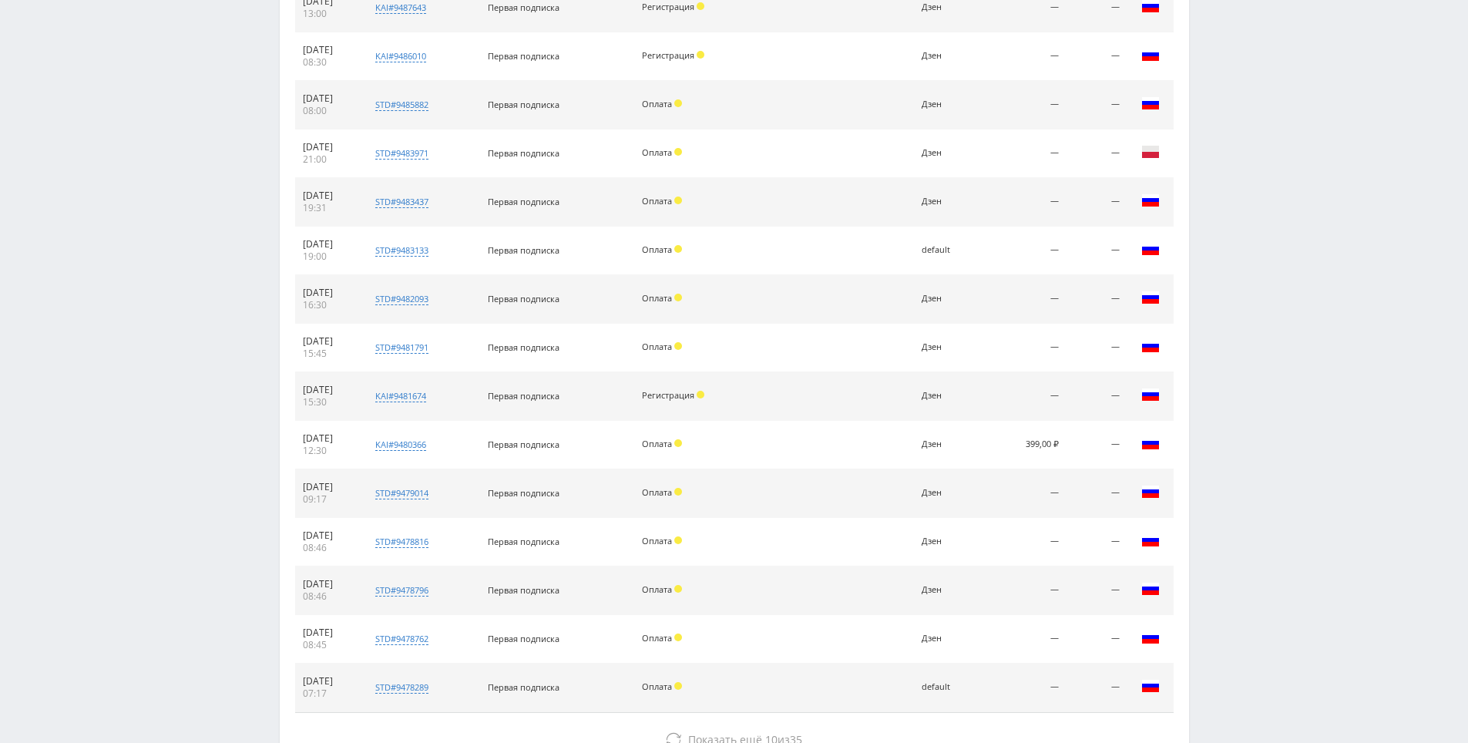
scroll to position [1036, 0]
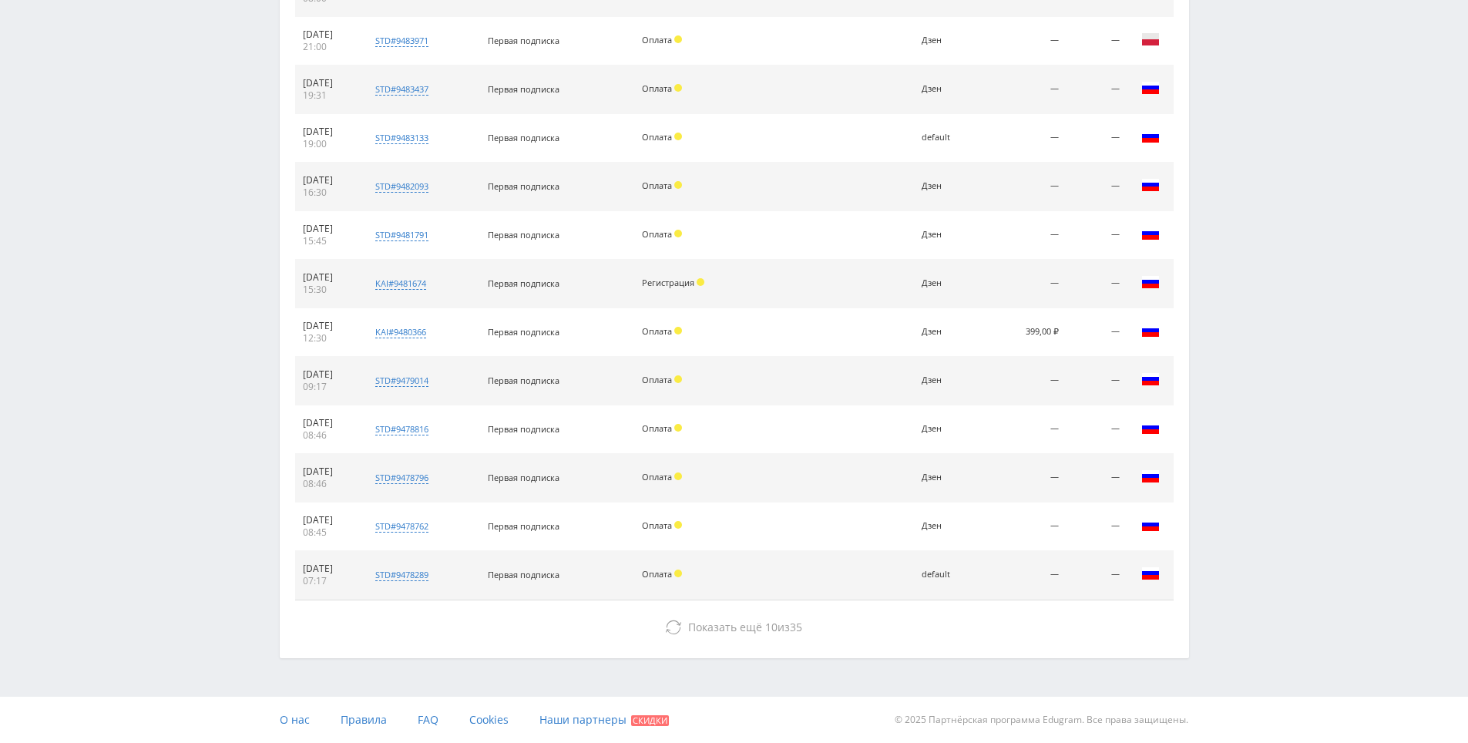
drag, startPoint x: 1268, startPoint y: 449, endPoint x: 1250, endPoint y: 524, distance: 76.8
drag, startPoint x: 1242, startPoint y: 492, endPoint x: 1233, endPoint y: 582, distance: 89.9
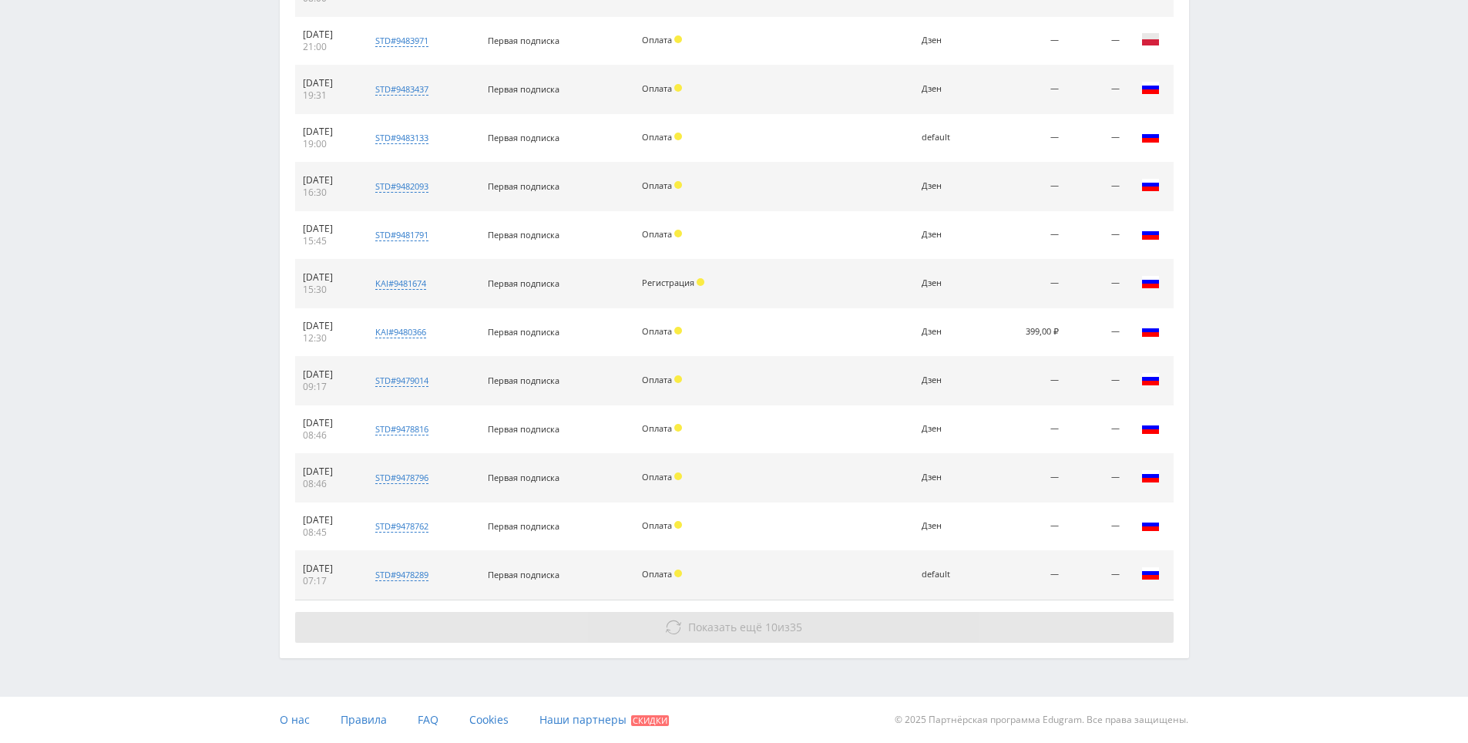
click at [1089, 623] on button "Показать ещё 10 из 35" at bounding box center [734, 627] width 878 height 31
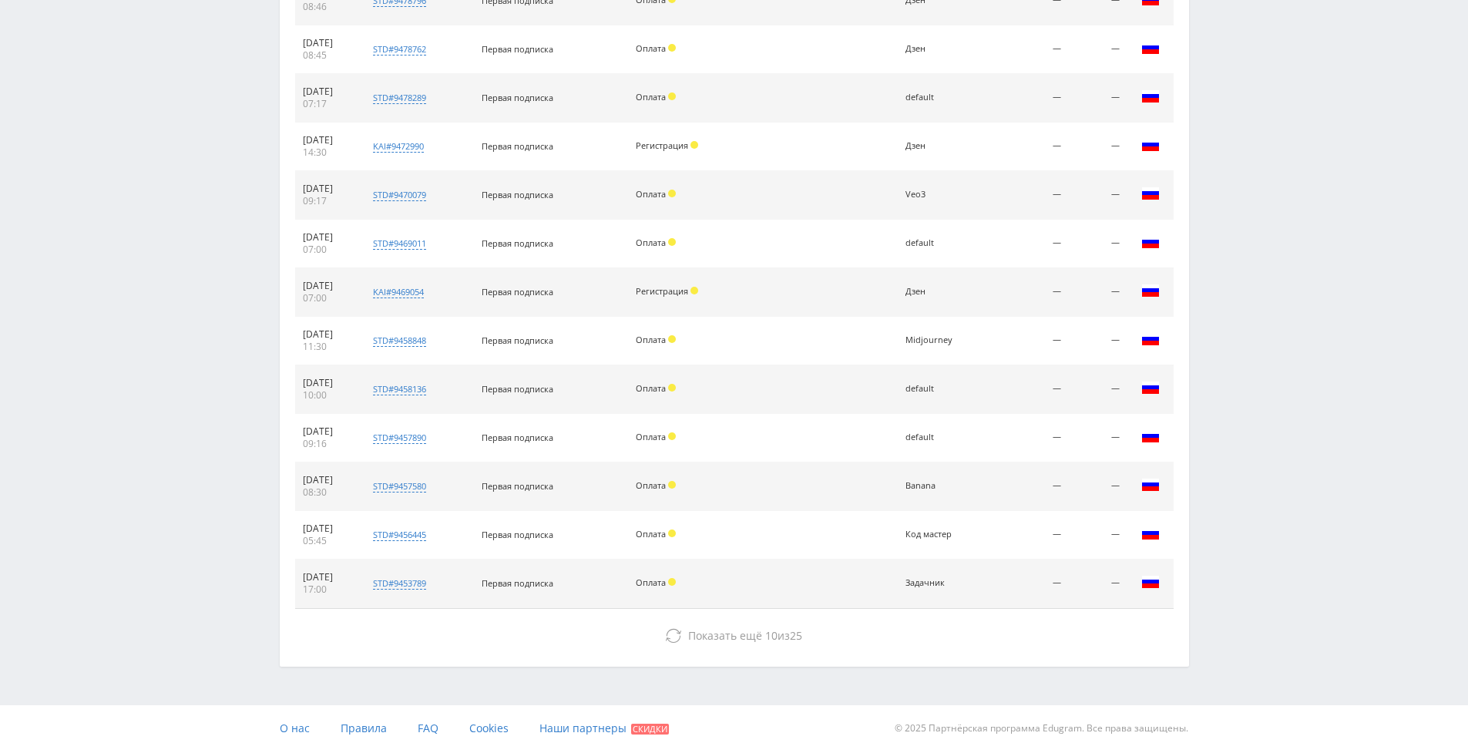
scroll to position [1522, 0]
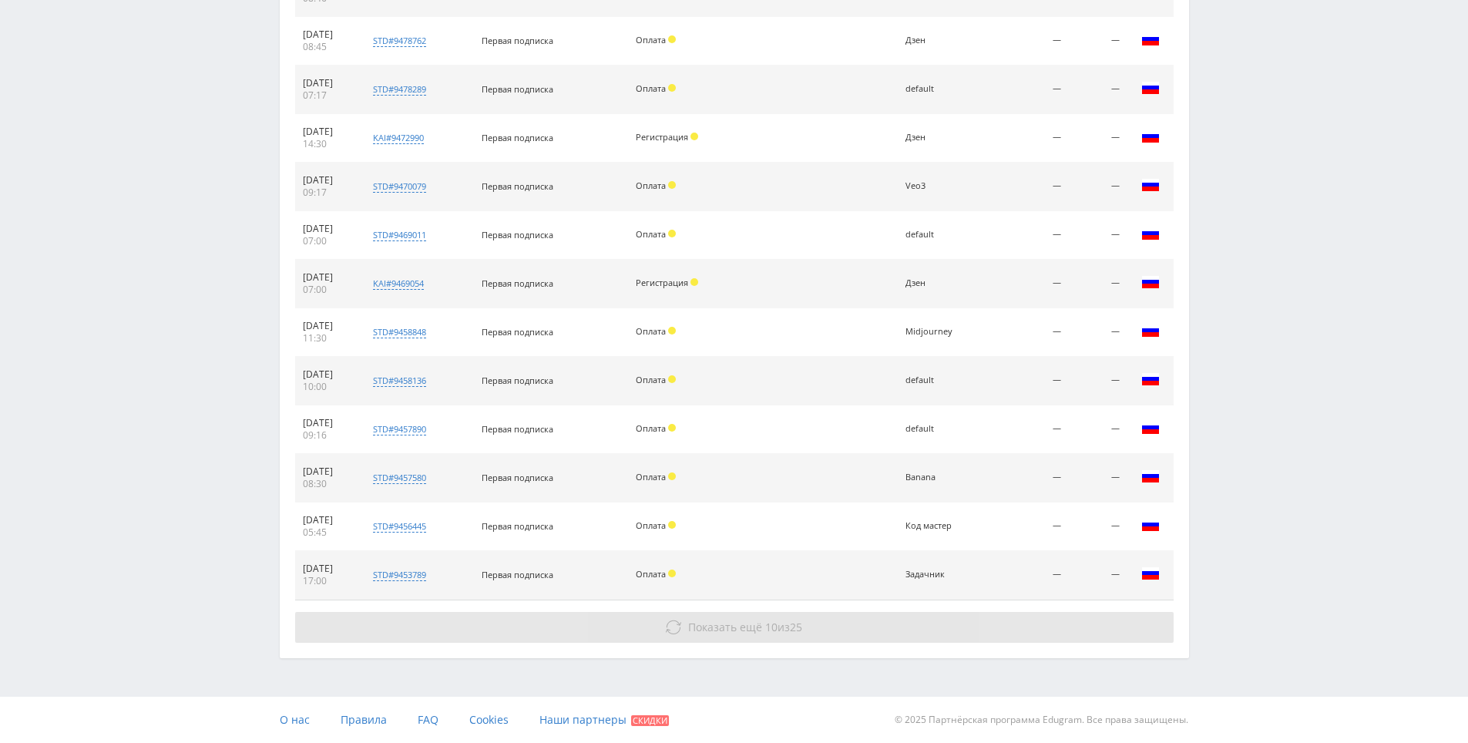
click at [1086, 623] on button "Показать ещё 10 из 25" at bounding box center [734, 627] width 878 height 31
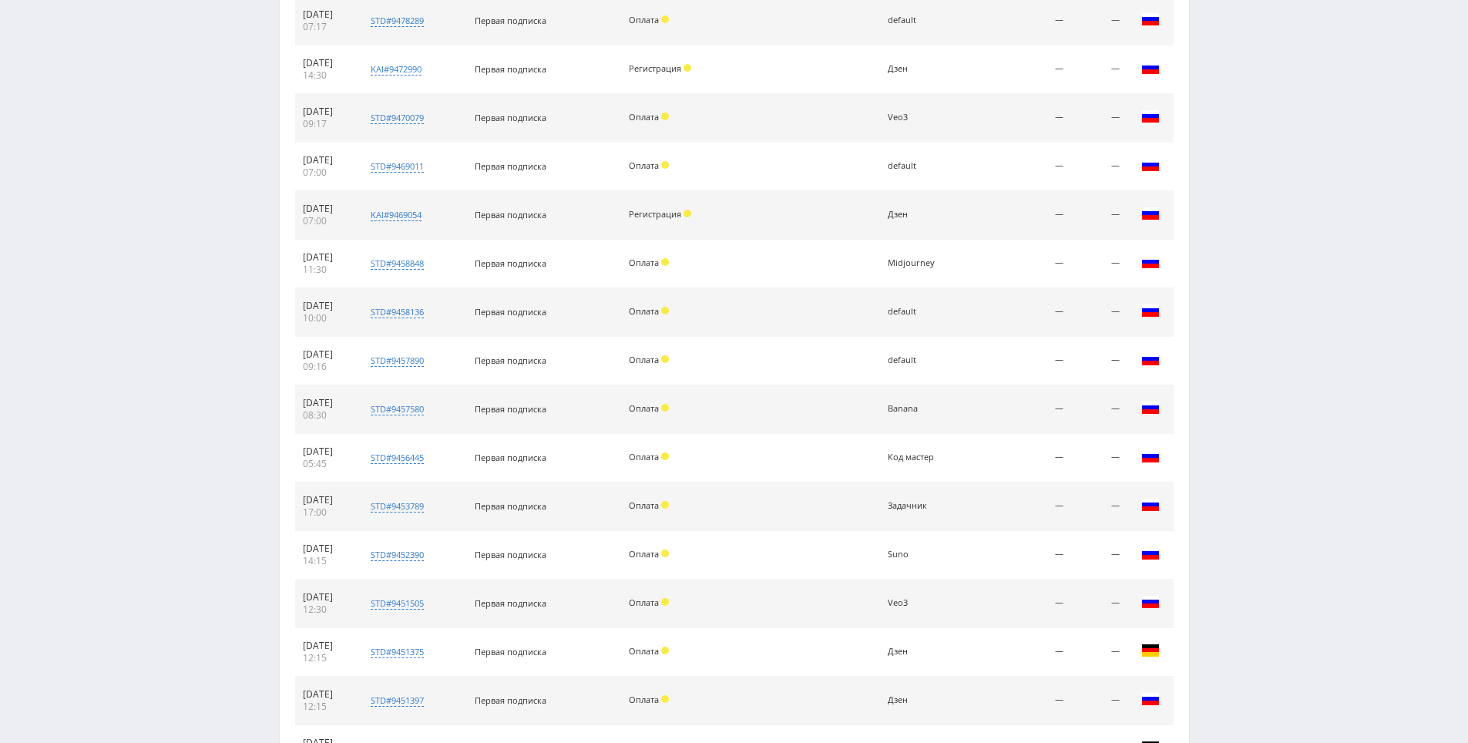
scroll to position [2007, 0]
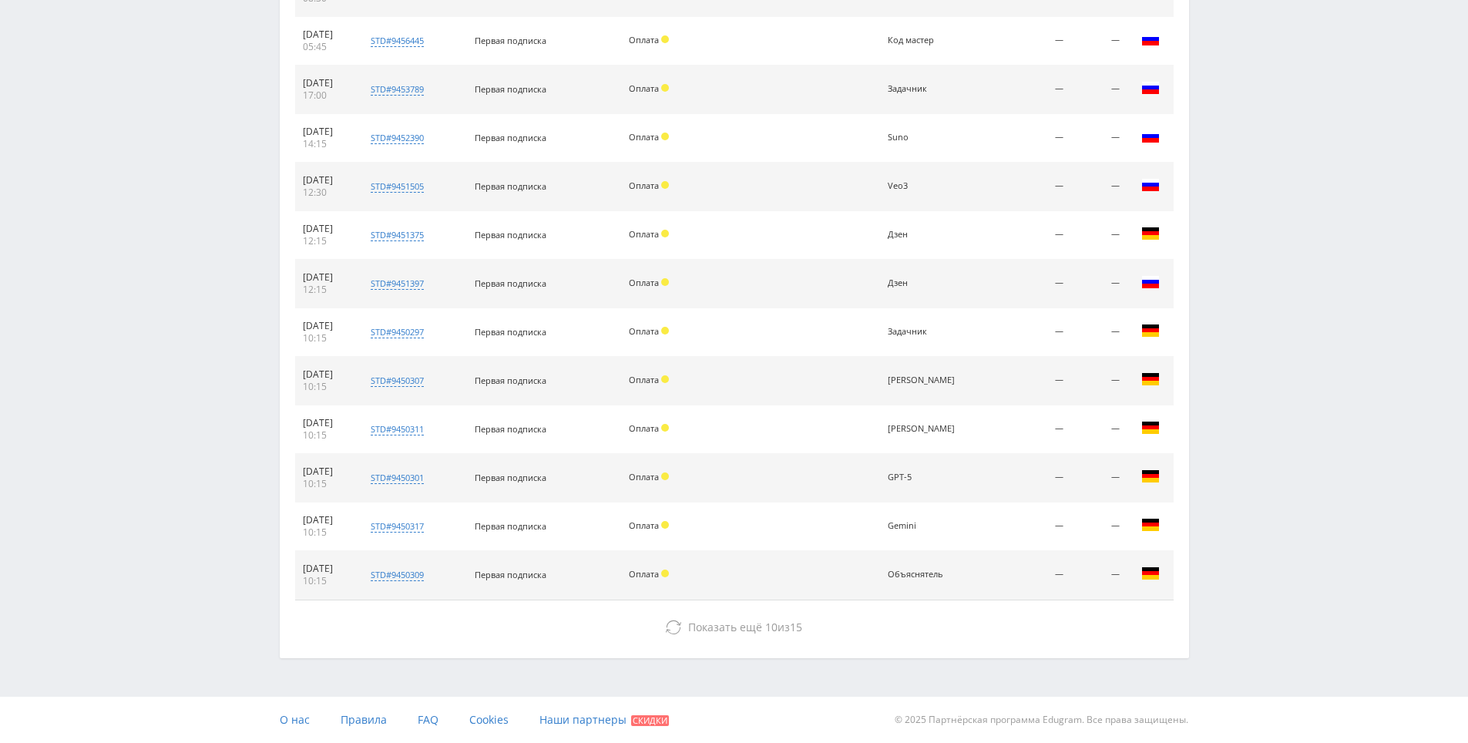
drag, startPoint x: 1301, startPoint y: 438, endPoint x: 1141, endPoint y: 652, distance: 266.9
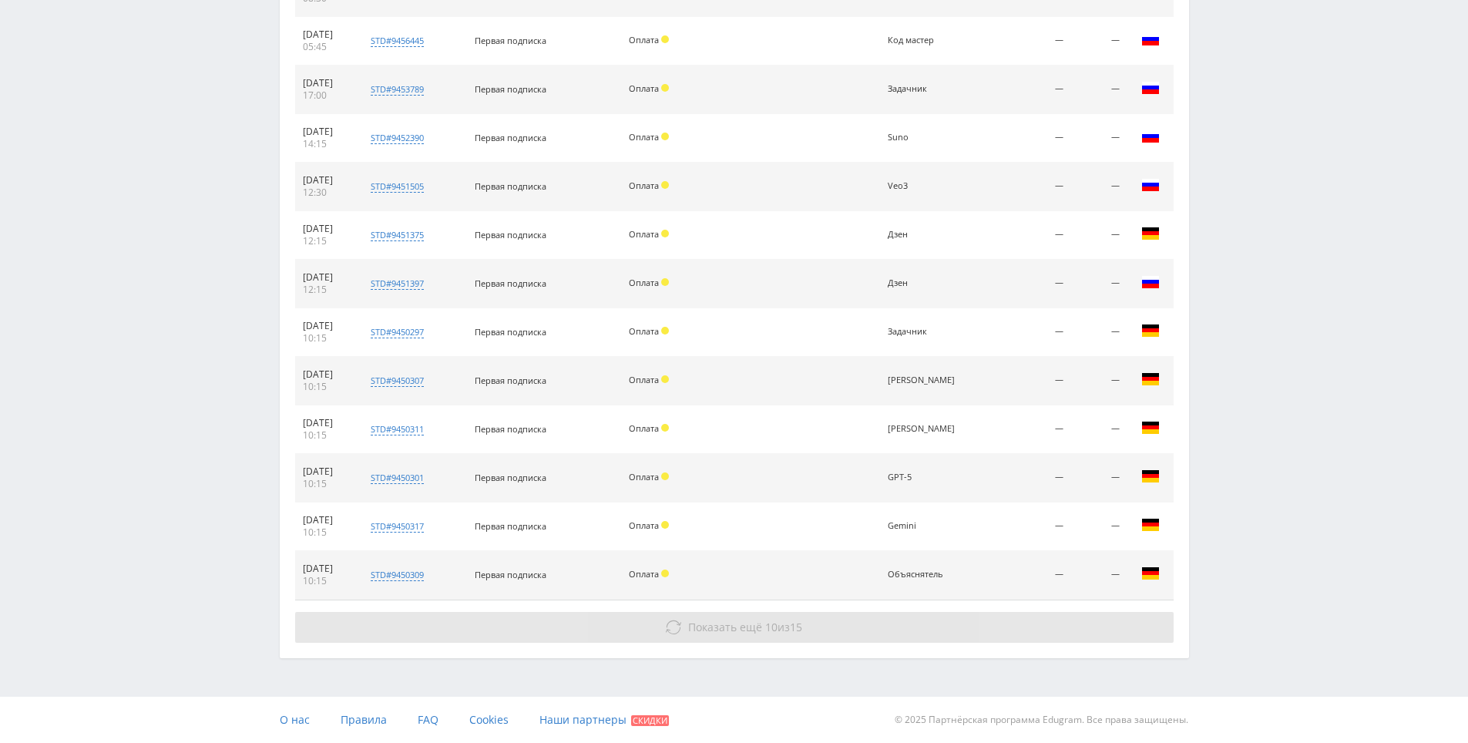
click at [1131, 641] on button "Показать ещё 10 из 15" at bounding box center [734, 627] width 878 height 31
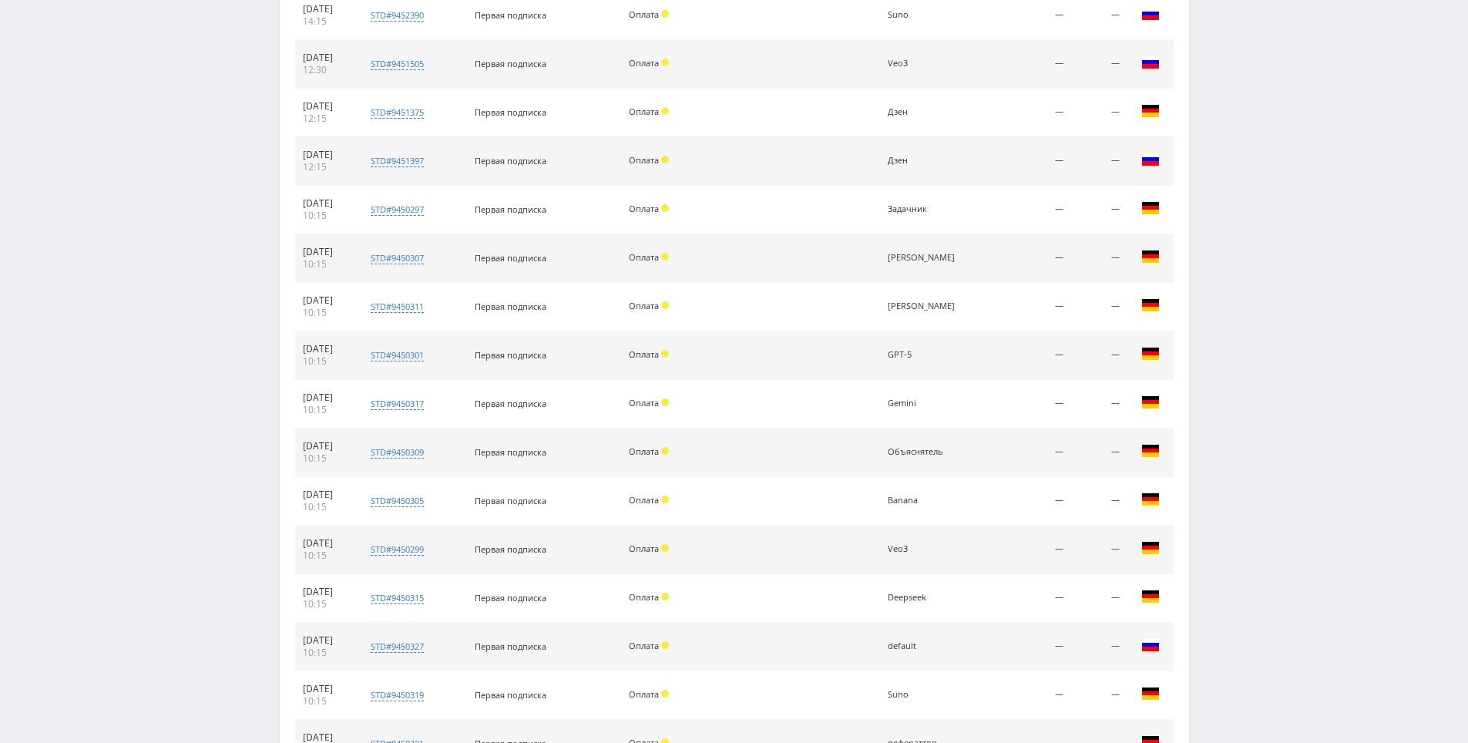
scroll to position [2492, 0]
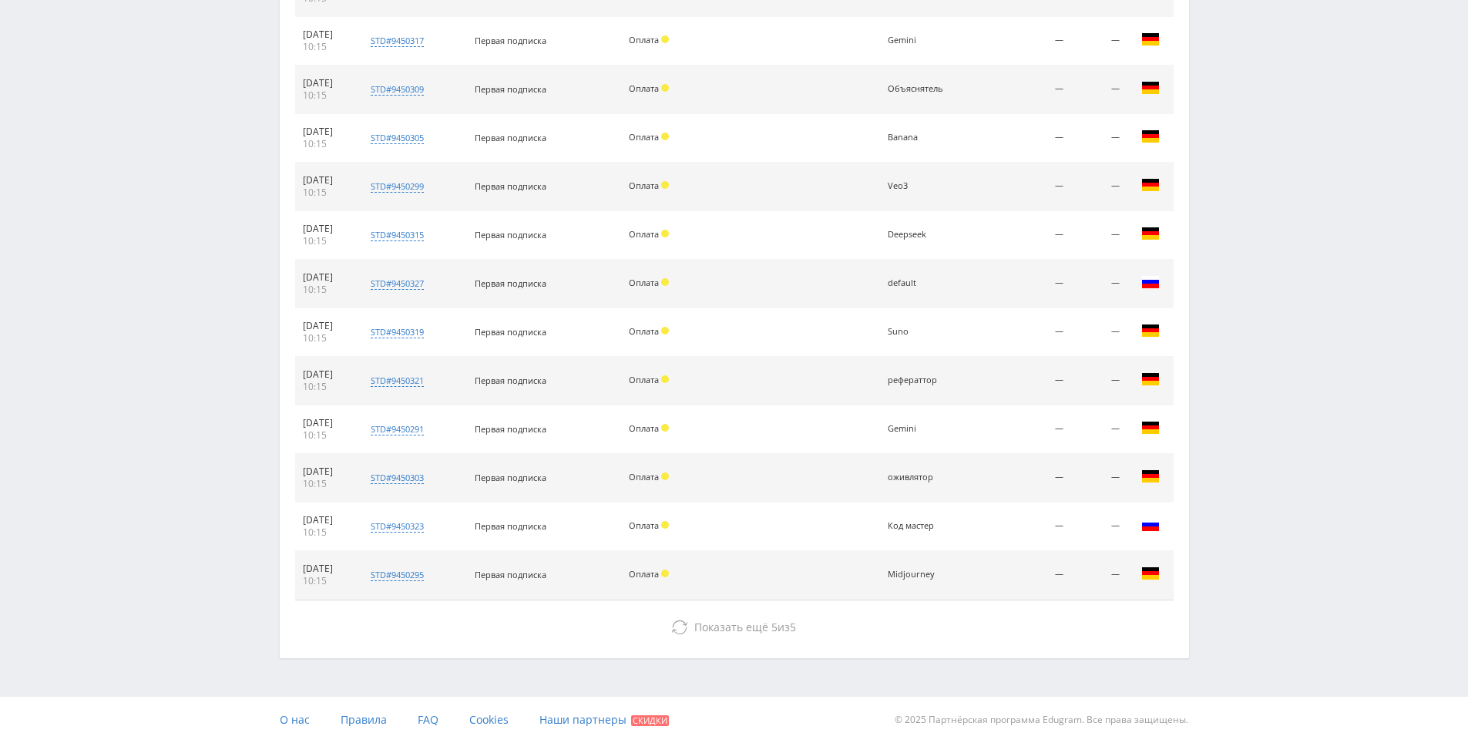
drag, startPoint x: 1262, startPoint y: 572, endPoint x: 1284, endPoint y: 741, distance: 171.0
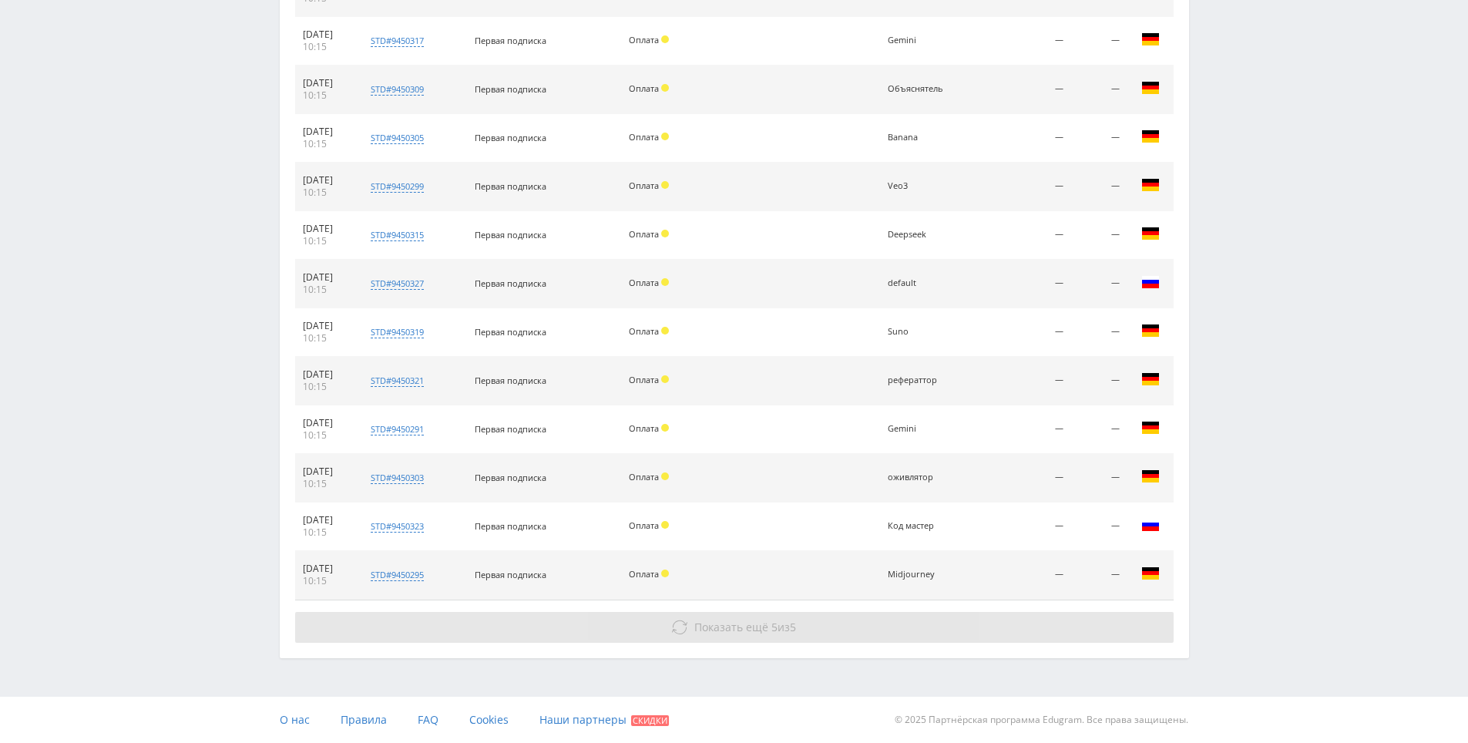
click at [1109, 624] on button "Показать ещё 5 из 5" at bounding box center [734, 627] width 878 height 31
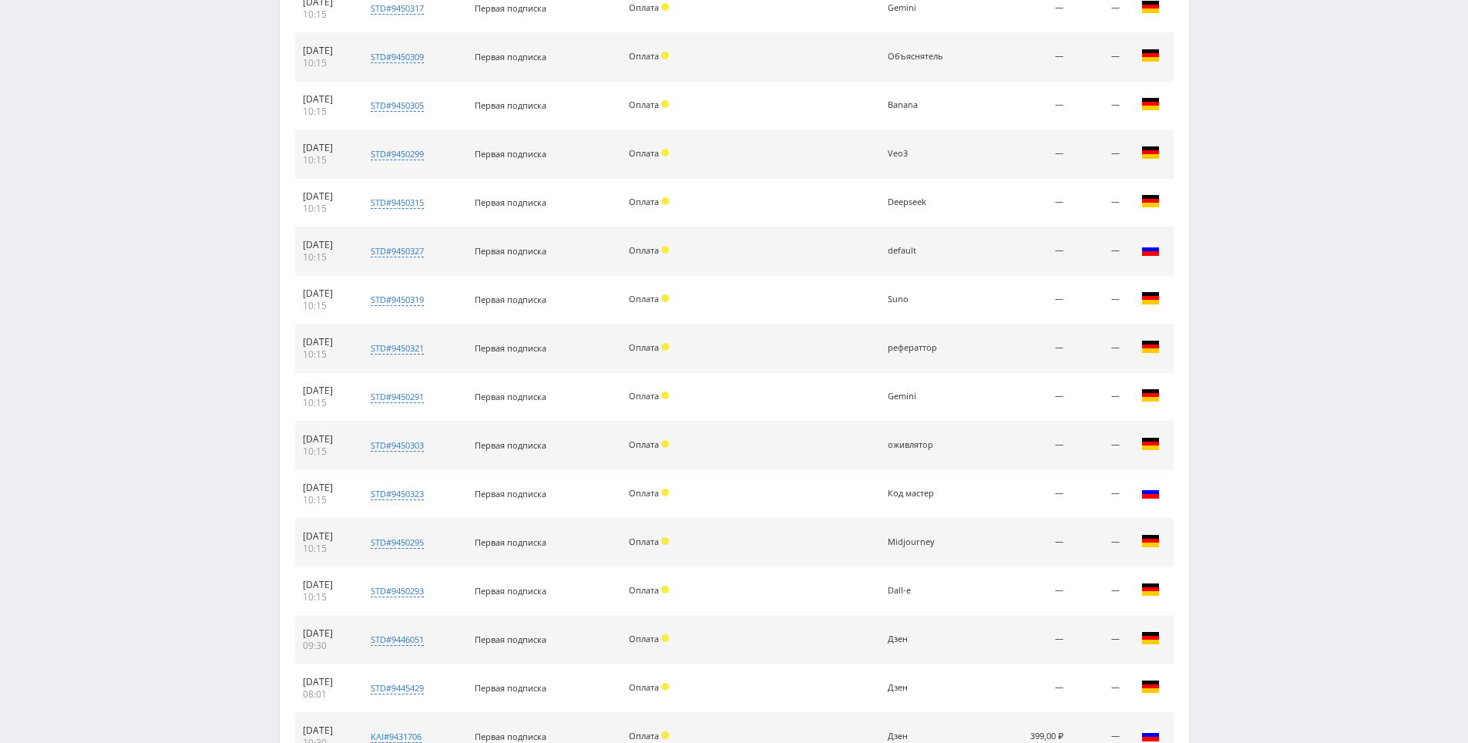
scroll to position [2704, 0]
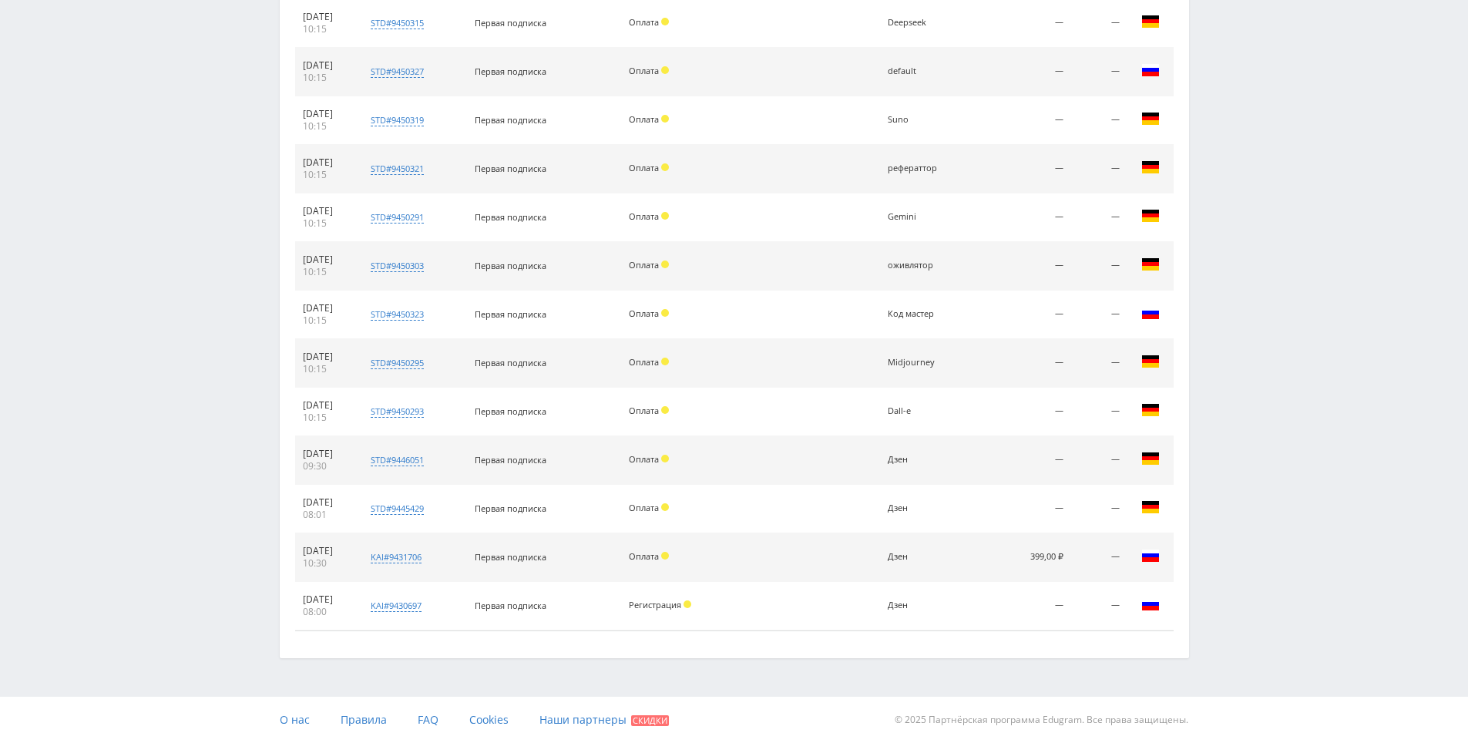
drag, startPoint x: 1312, startPoint y: 549, endPoint x: 1325, endPoint y: 718, distance: 169.2
drag, startPoint x: 1294, startPoint y: 489, endPoint x: 1283, endPoint y: 413, distance: 77.0
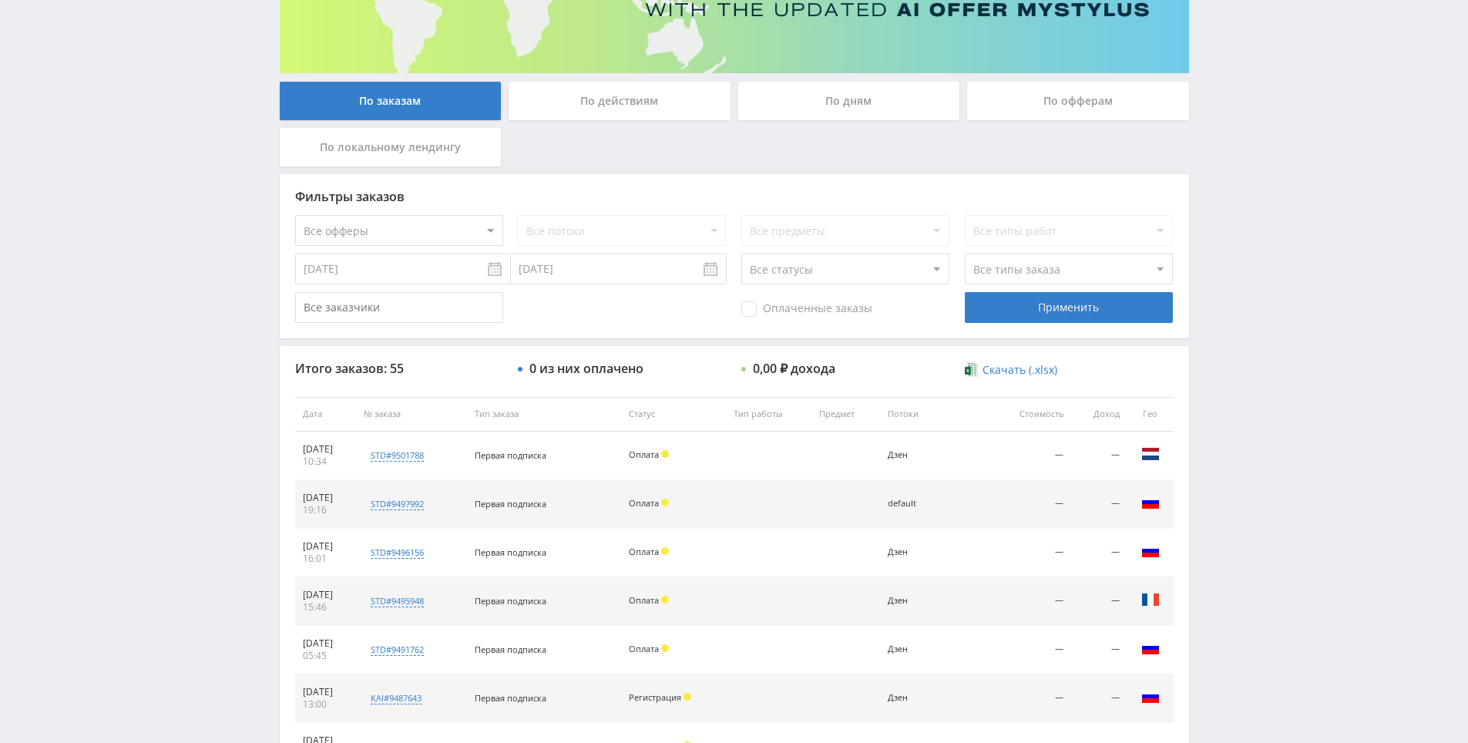
scroll to position [158, 0]
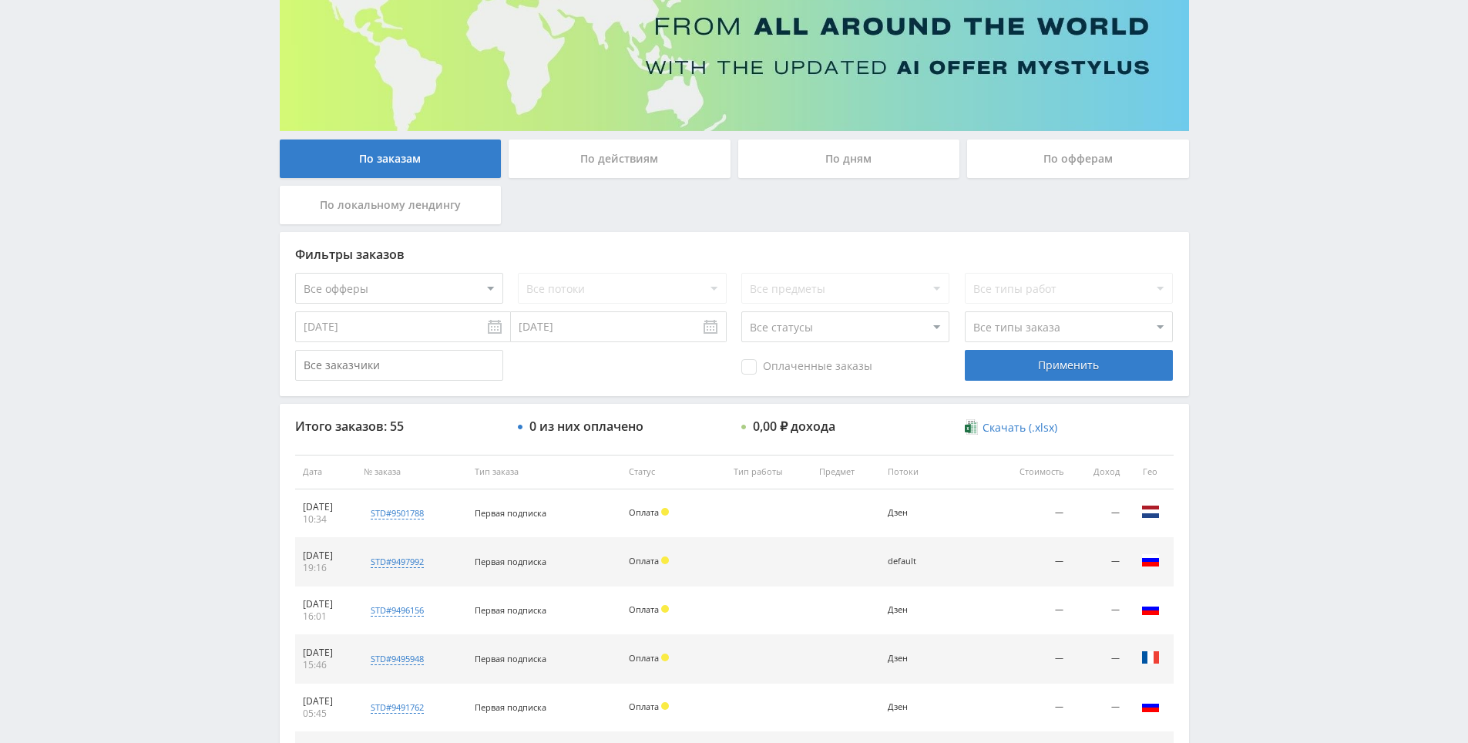
drag, startPoint x: 1277, startPoint y: 509, endPoint x: 1279, endPoint y: 432, distance: 76.3
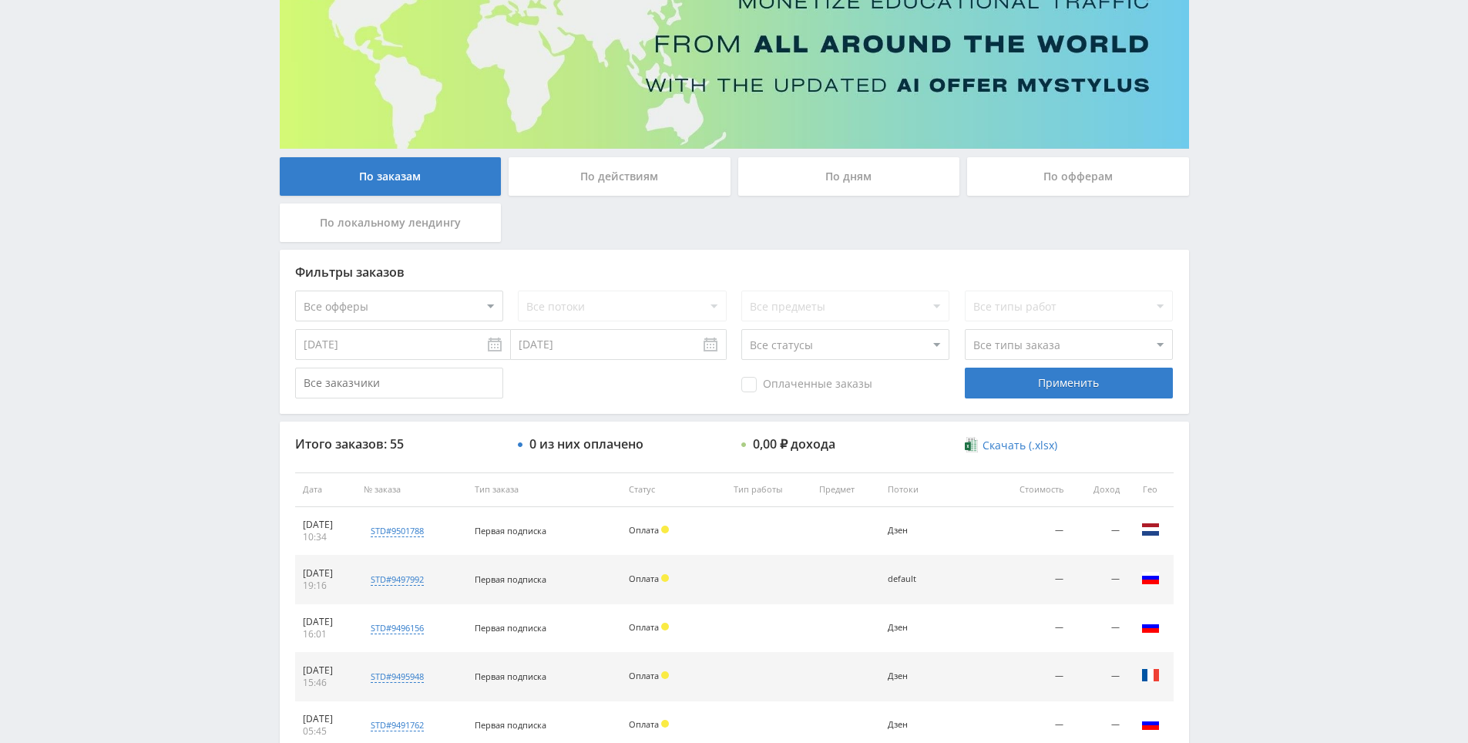
drag, startPoint x: 1299, startPoint y: 410, endPoint x: 1299, endPoint y: 399, distance: 10.8
drag, startPoint x: 1257, startPoint y: 277, endPoint x: 1281, endPoint y: 354, distance: 79.9
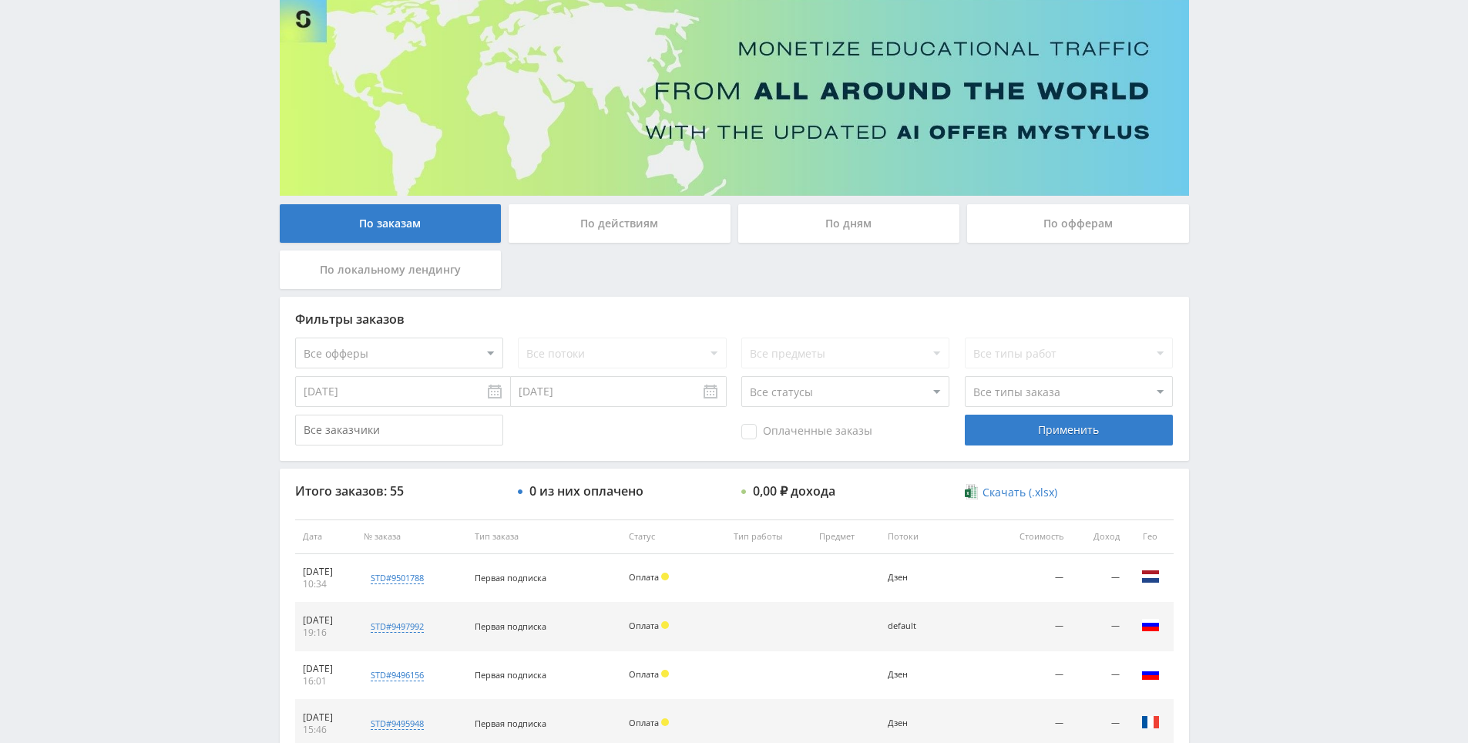
drag, startPoint x: 1193, startPoint y: 430, endPoint x: 1071, endPoint y: 252, distance: 216.1
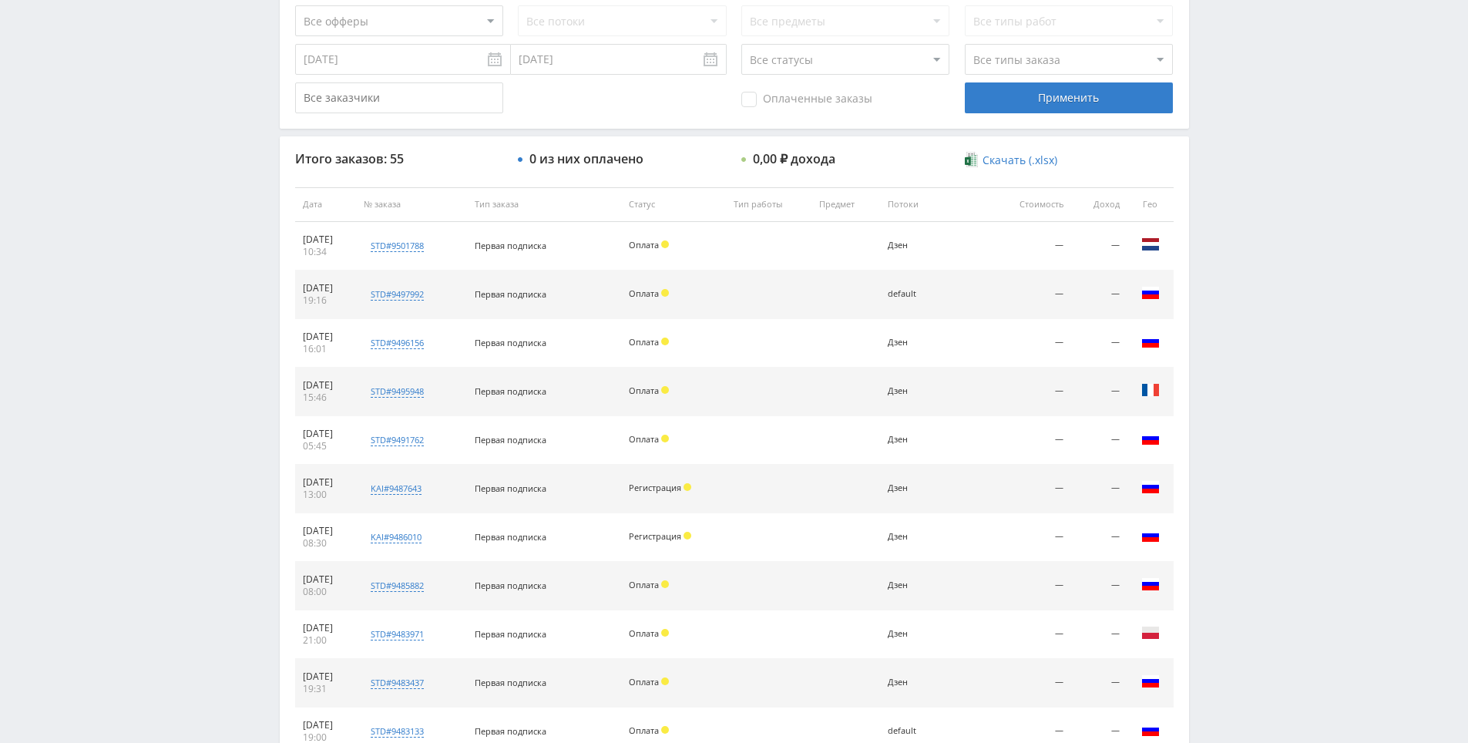
drag, startPoint x: 1264, startPoint y: 398, endPoint x: 1271, endPoint y: 496, distance: 98.1
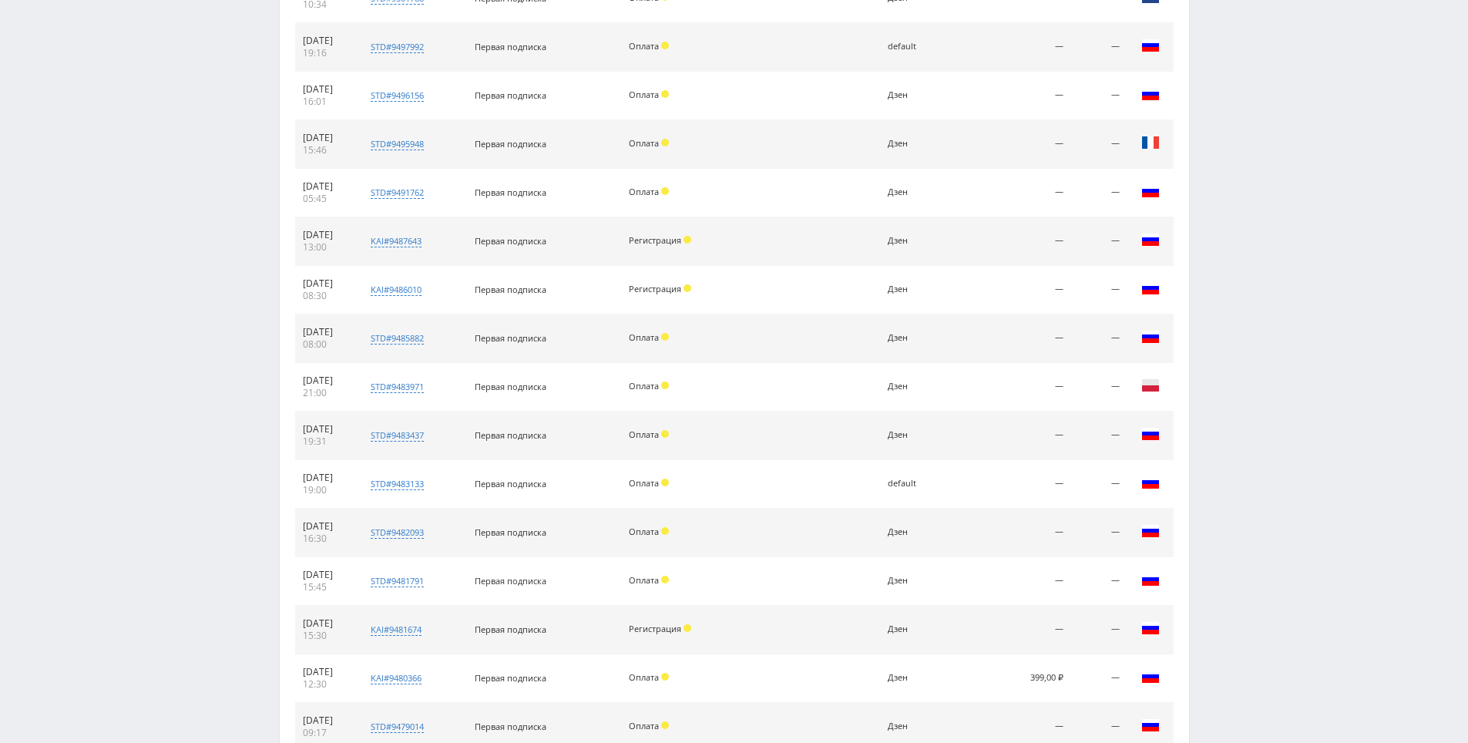
drag, startPoint x: 1254, startPoint y: 550, endPoint x: 1251, endPoint y: 559, distance: 9.0
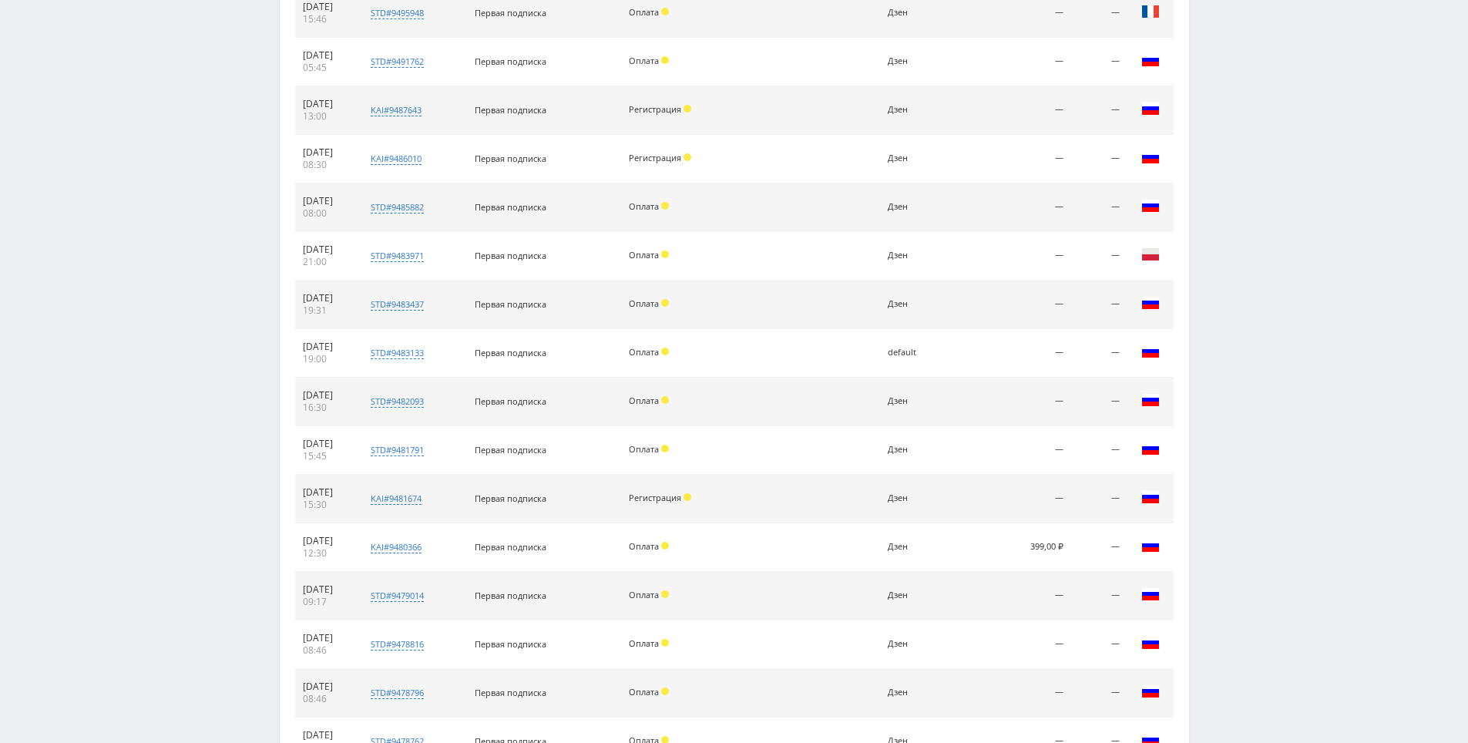
drag, startPoint x: 1247, startPoint y: 549, endPoint x: 1247, endPoint y: 636, distance: 86.3
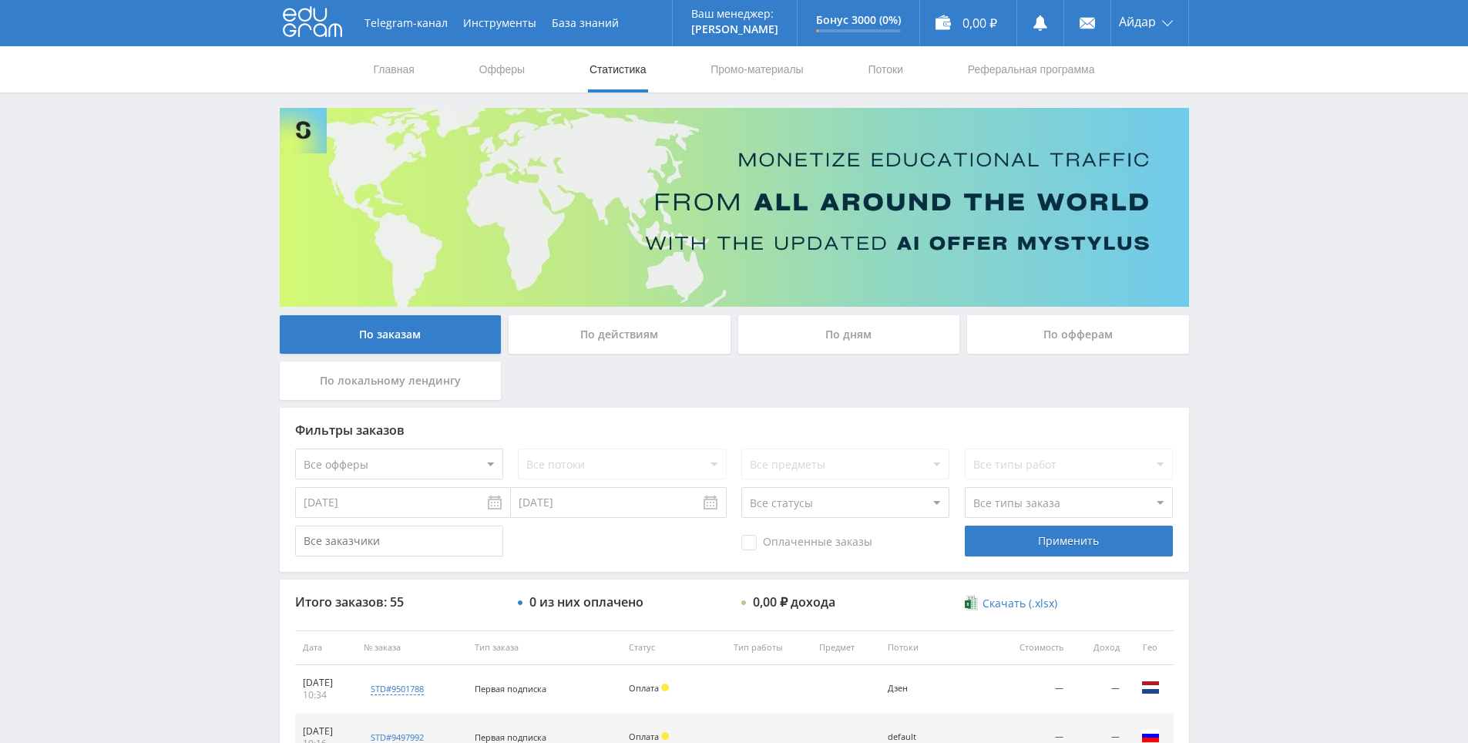
drag, startPoint x: 1227, startPoint y: 599, endPoint x: 1214, endPoint y: 315, distance: 283.8
drag, startPoint x: 1248, startPoint y: 358, endPoint x: 1223, endPoint y: 254, distance: 107.1
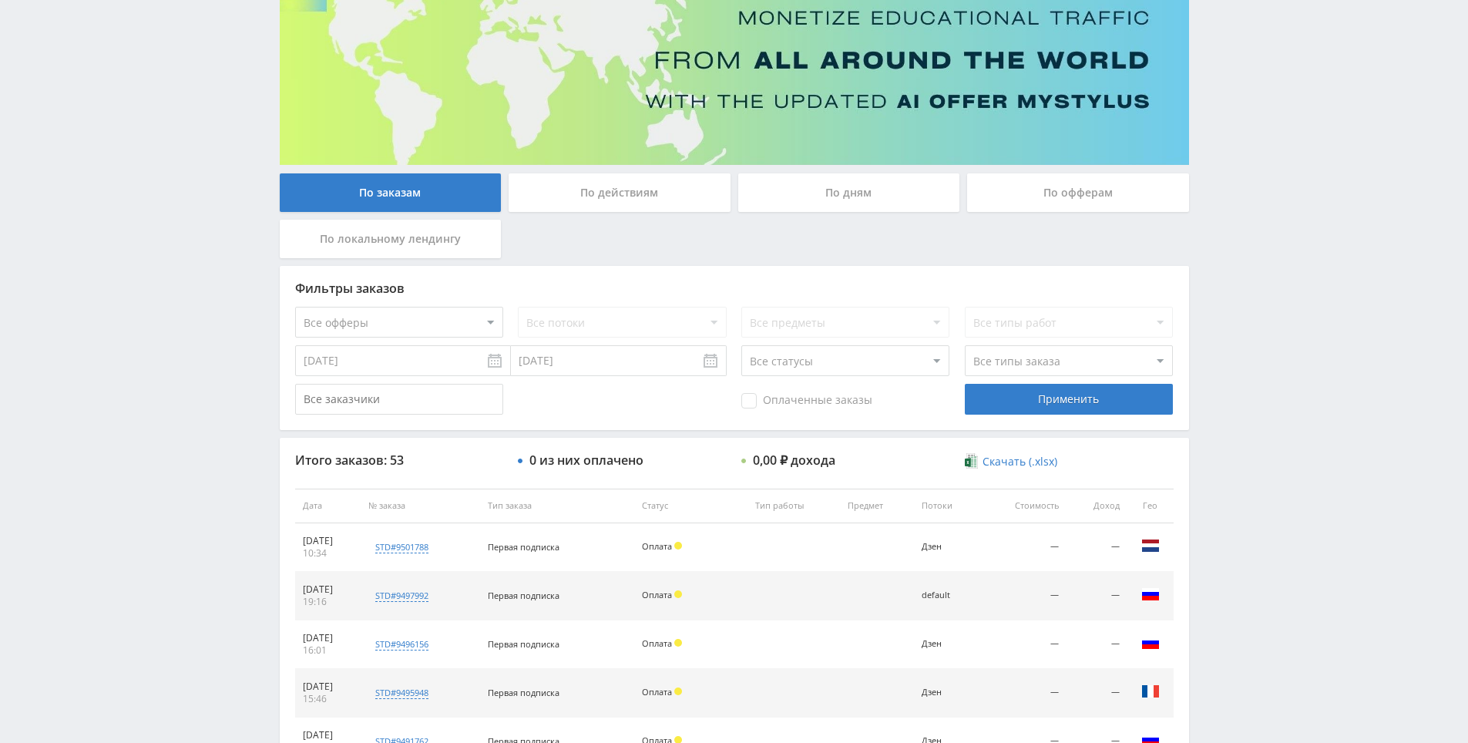
scroll to position [142, 0]
drag, startPoint x: 1248, startPoint y: 403, endPoint x: 1228, endPoint y: 260, distance: 144.7
click at [1228, 256] on div "Telegram-канал Инструменты База знаний Ваш менеджер: [PERSON_NAME] Online @edug…" at bounding box center [734, 505] width 1468 height 1294
drag, startPoint x: 1228, startPoint y: 255, endPoint x: 1224, endPoint y: 175, distance: 80.3
click at [1224, 175] on div "Telegram-канал Инструменты База знаний Ваш менеджер: [PERSON_NAME] Online @edug…" at bounding box center [734, 505] width 1468 height 1294
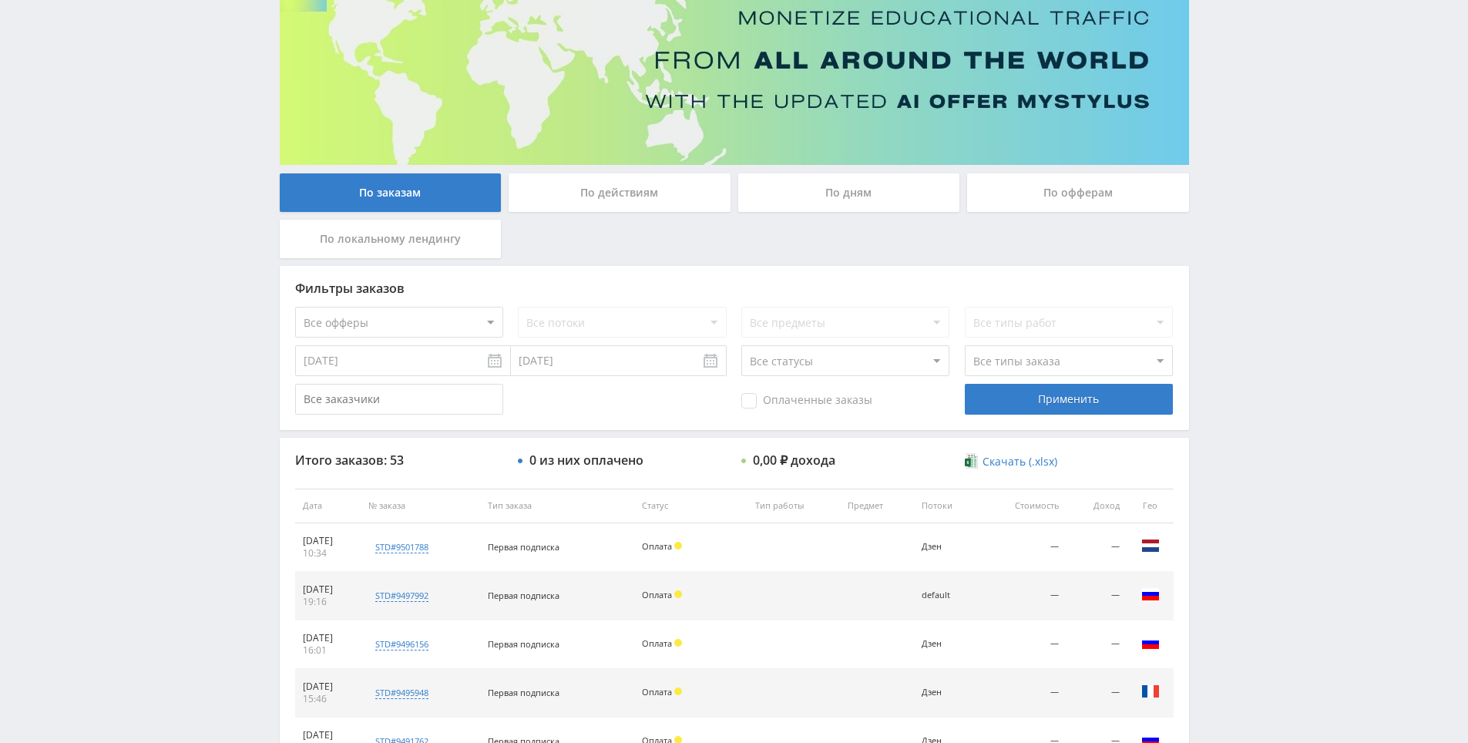
click at [1224, 175] on div "Telegram-канал Инструменты База знаний Ваш менеджер: [PERSON_NAME] Online @edug…" at bounding box center [734, 505] width 1468 height 1294
click at [1214, 144] on div "Telegram-канал Инструменты База знаний Ваш менеджер: [PERSON_NAME] Online @edug…" at bounding box center [734, 505] width 1468 height 1294
